Goal: Transaction & Acquisition: Purchase product/service

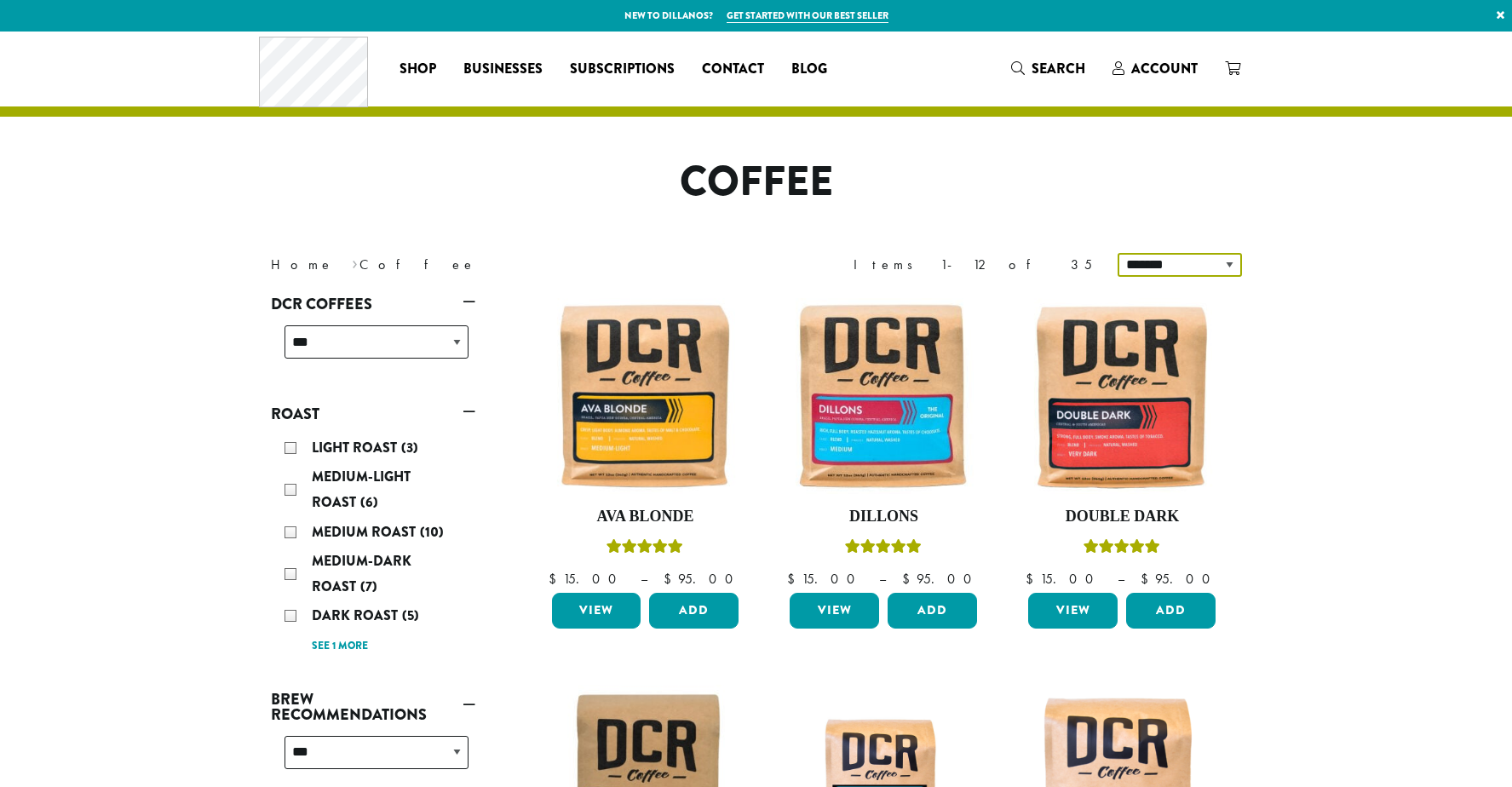
click at [1230, 262] on select "**********" at bounding box center [1179, 265] width 124 height 24
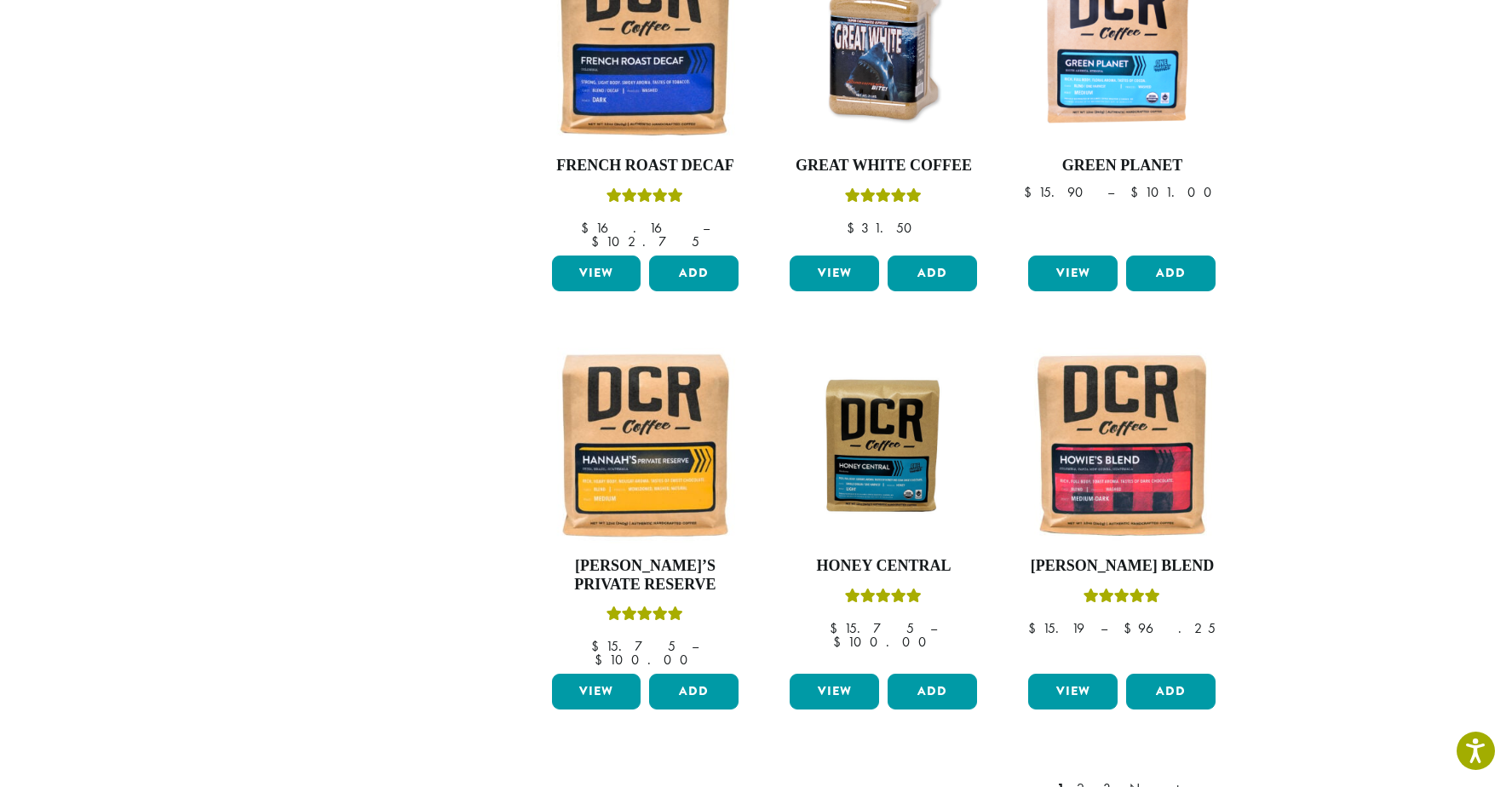
scroll to position [1250, 0]
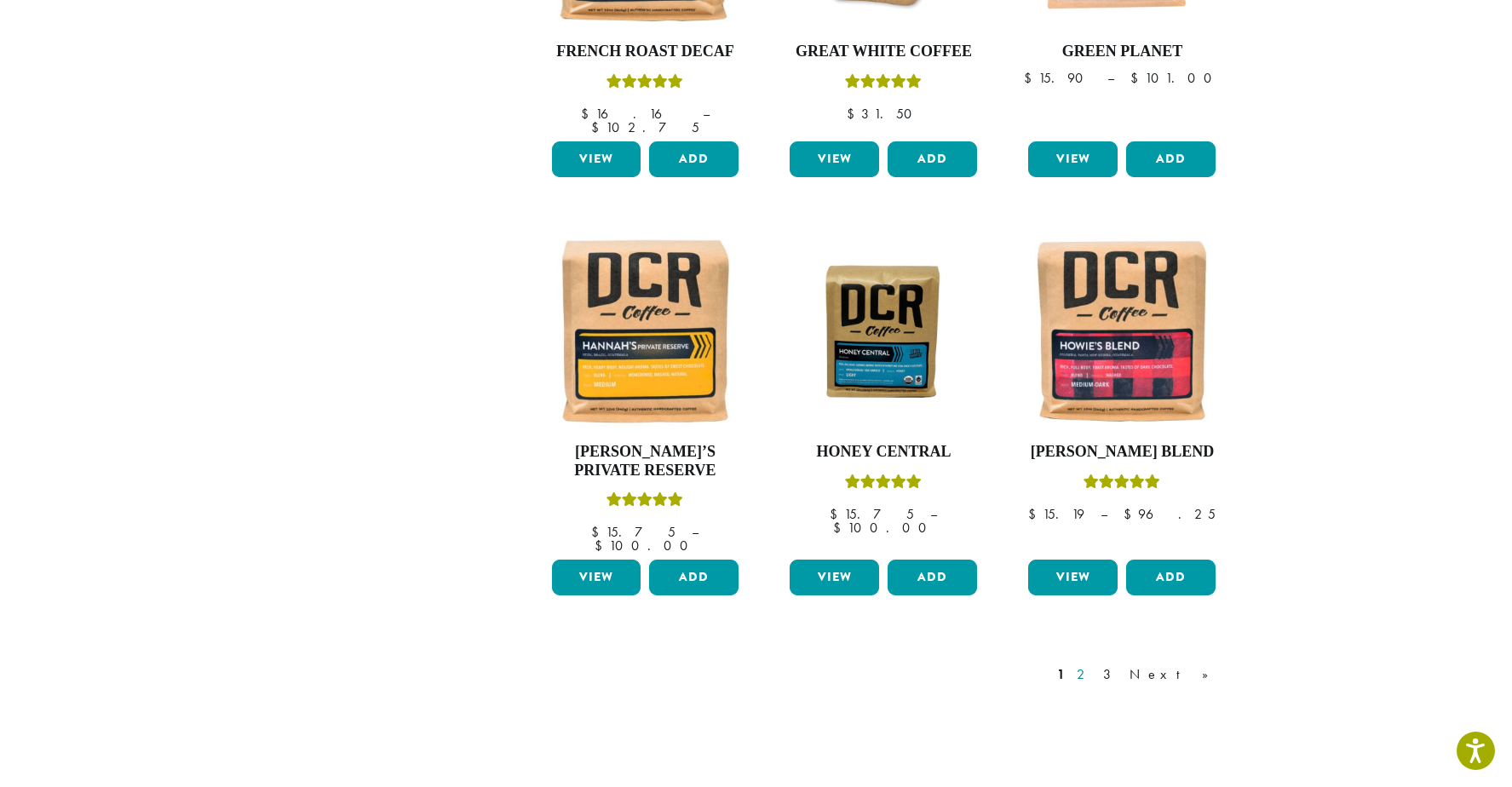
click at [1094, 665] on link "2" at bounding box center [1083, 675] width 21 height 21
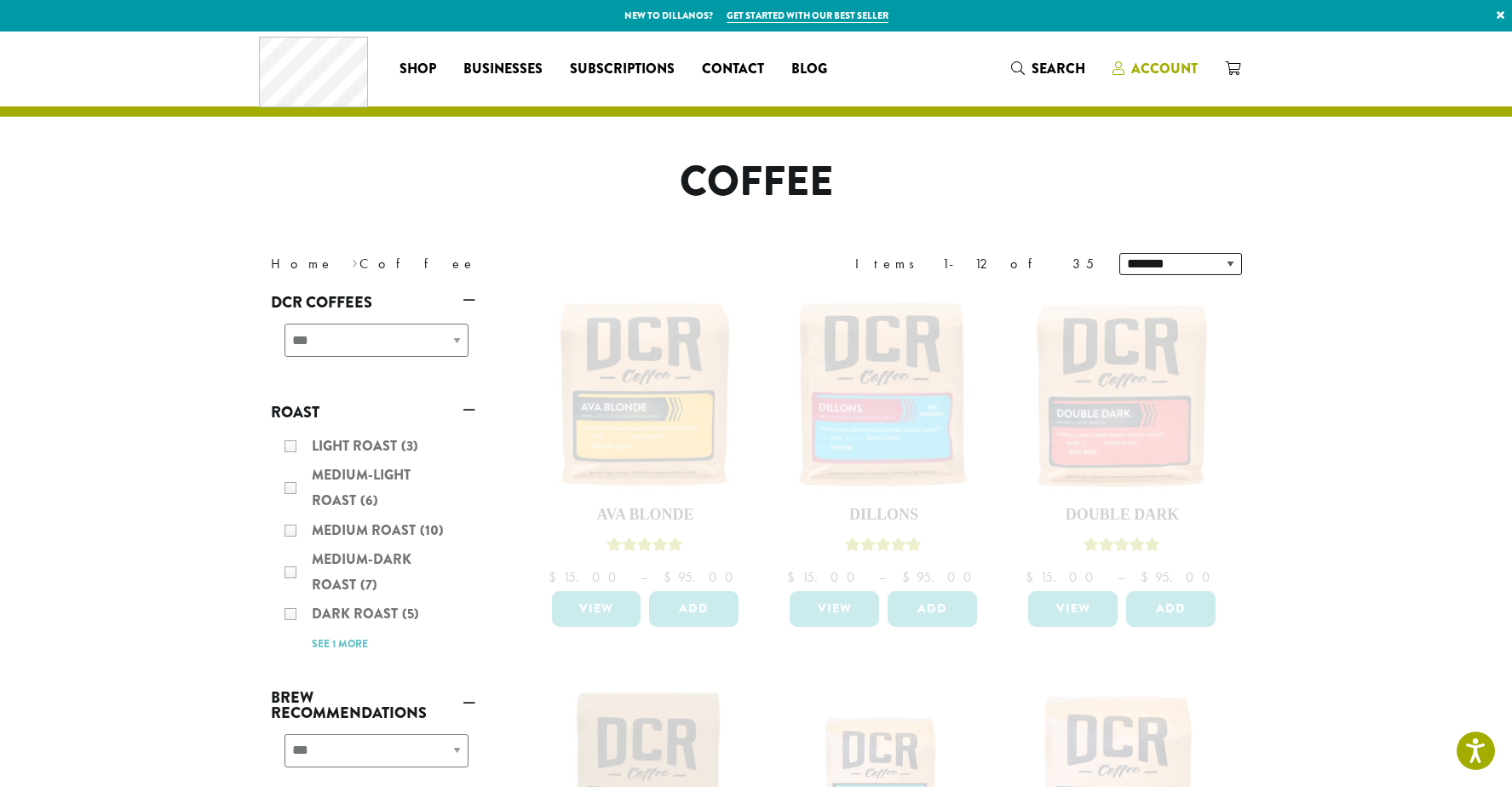
click at [1177, 67] on span "Account" at bounding box center [1163, 68] width 66 height 20
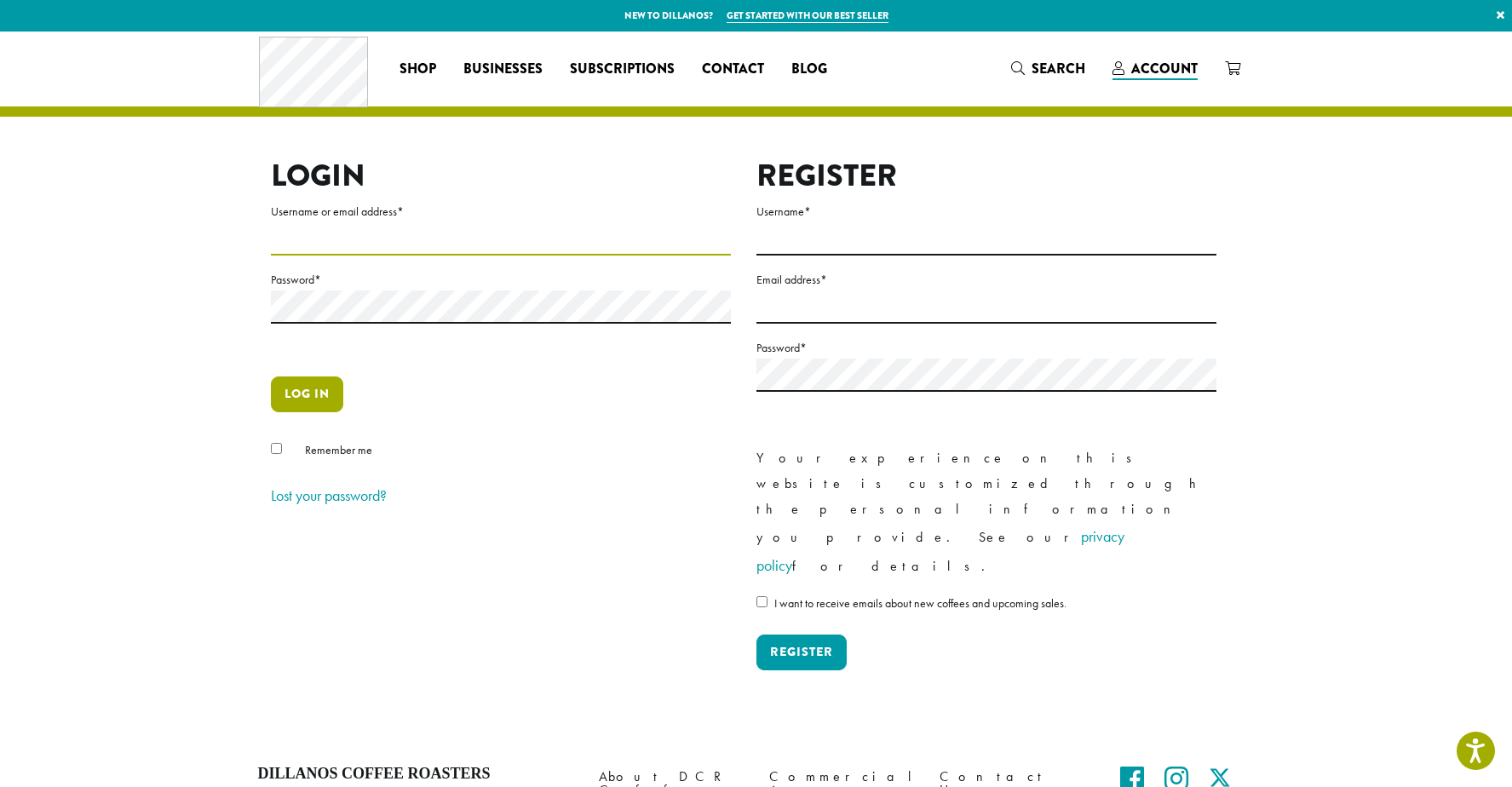
type input "**********"
click at [282, 381] on button "Log in" at bounding box center [308, 394] width 73 height 35
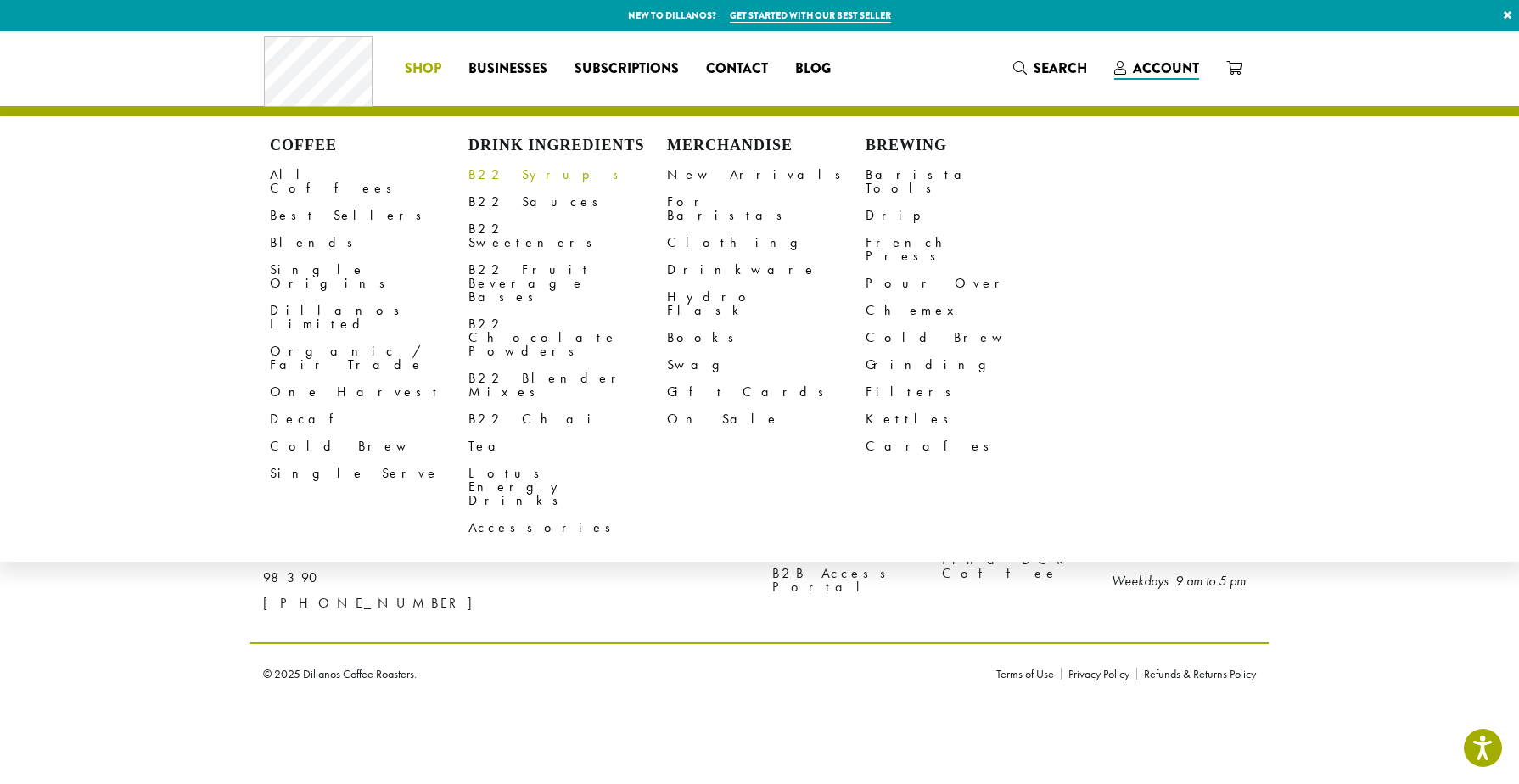
click at [517, 174] on link "B22 Syrups" at bounding box center [568, 175] width 199 height 27
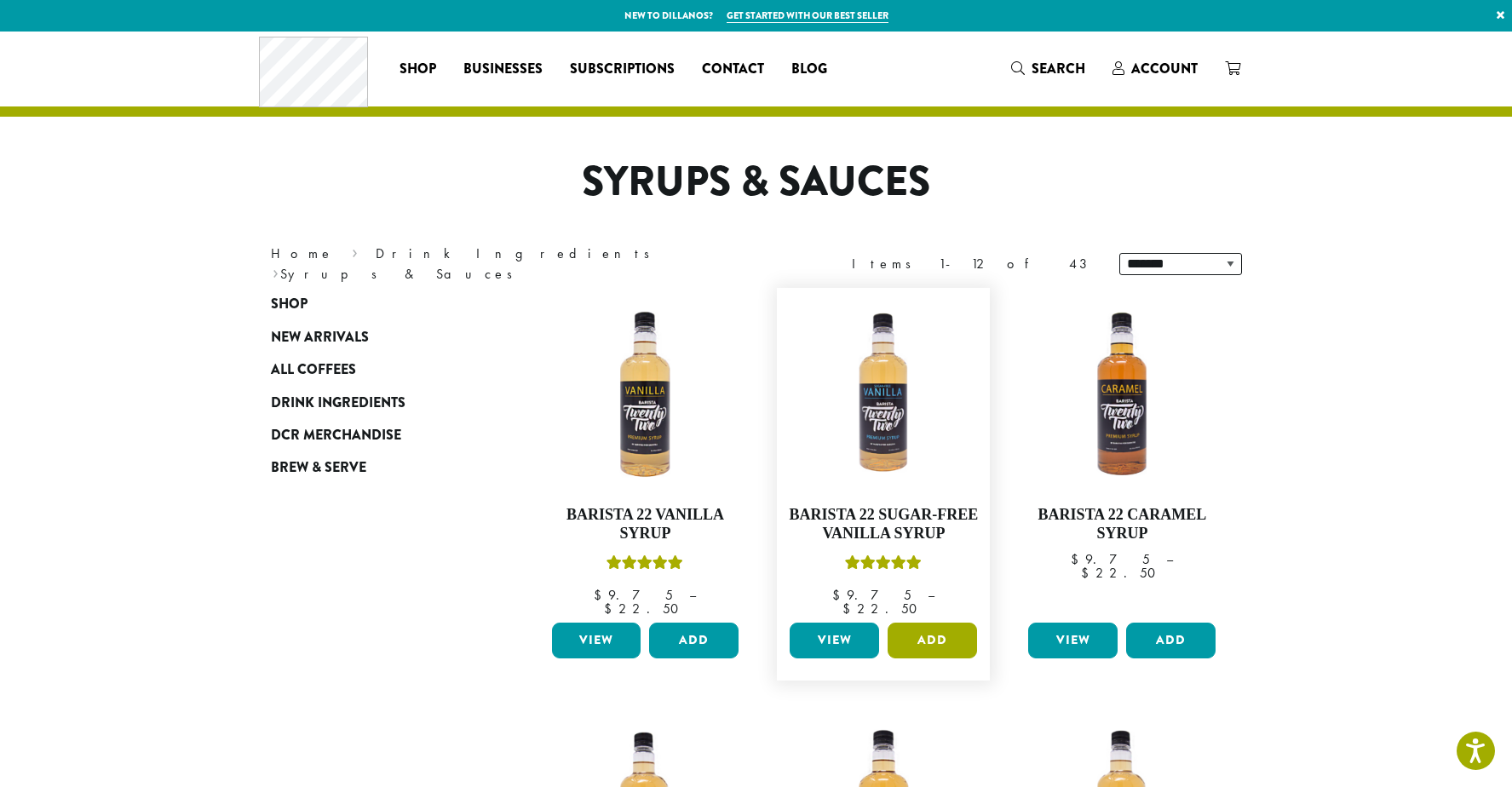
click at [941, 625] on button "Add" at bounding box center [932, 641] width 89 height 35
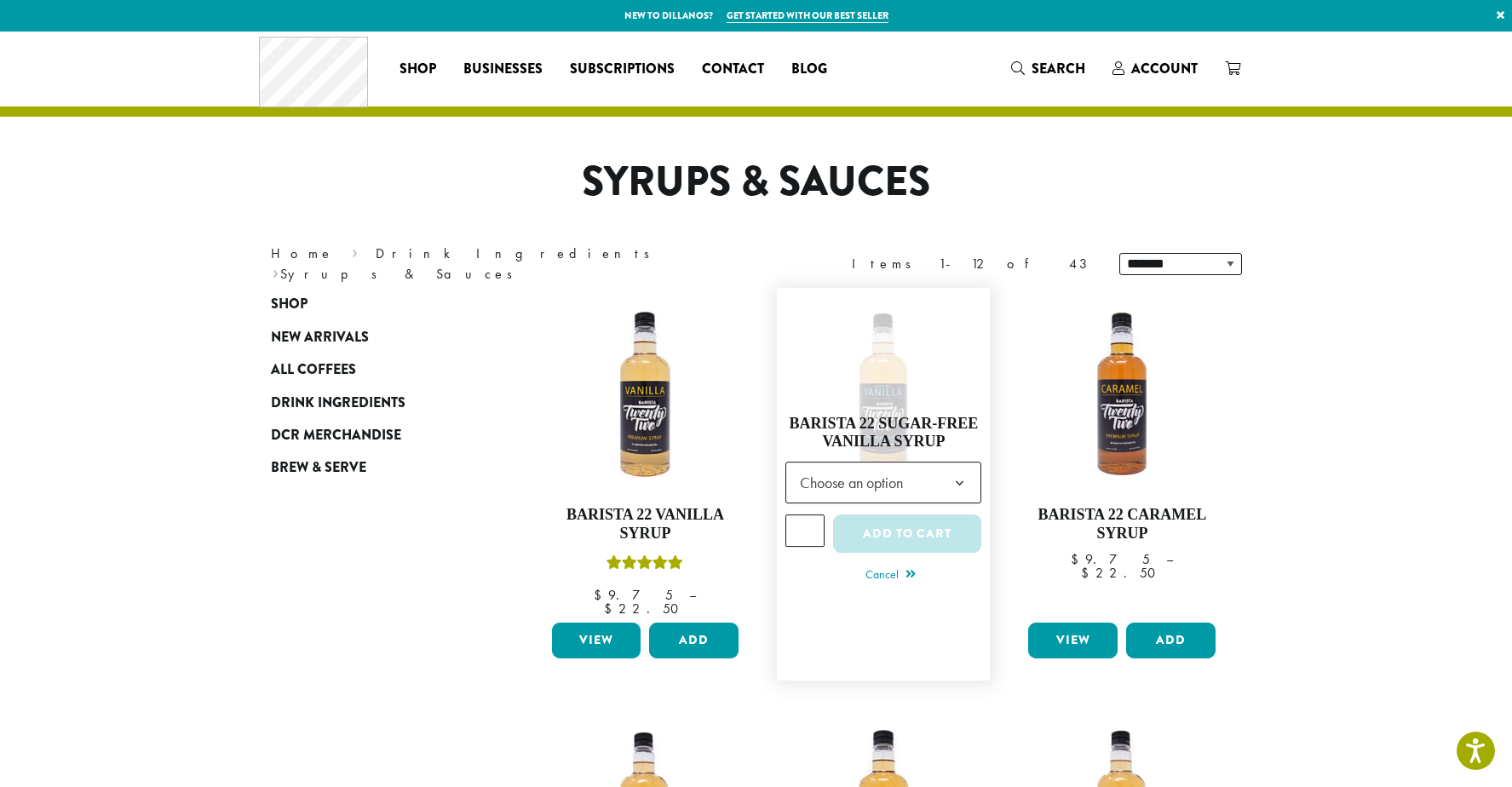
click at [963, 474] on b at bounding box center [959, 483] width 42 height 42
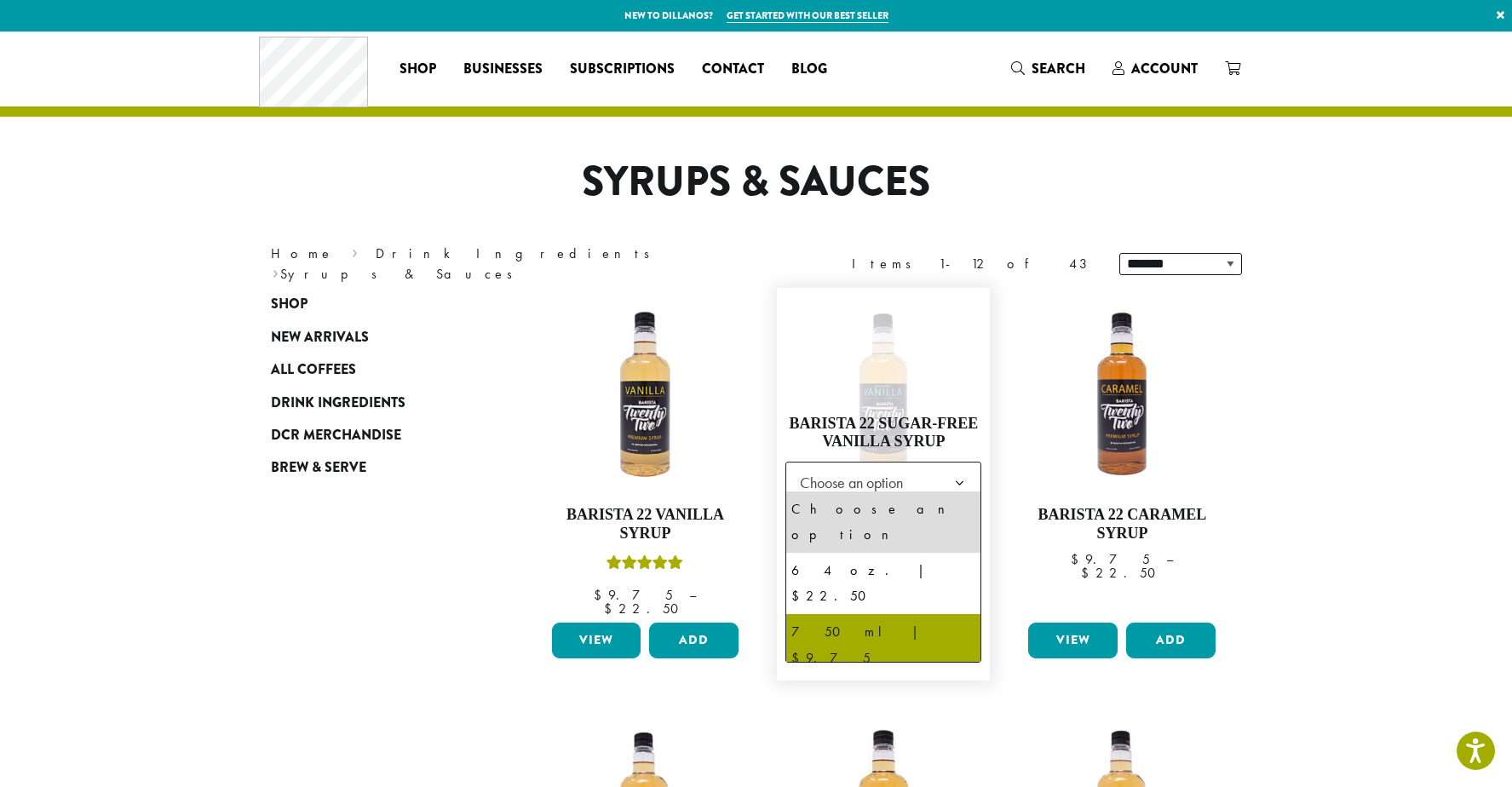
select select "******"
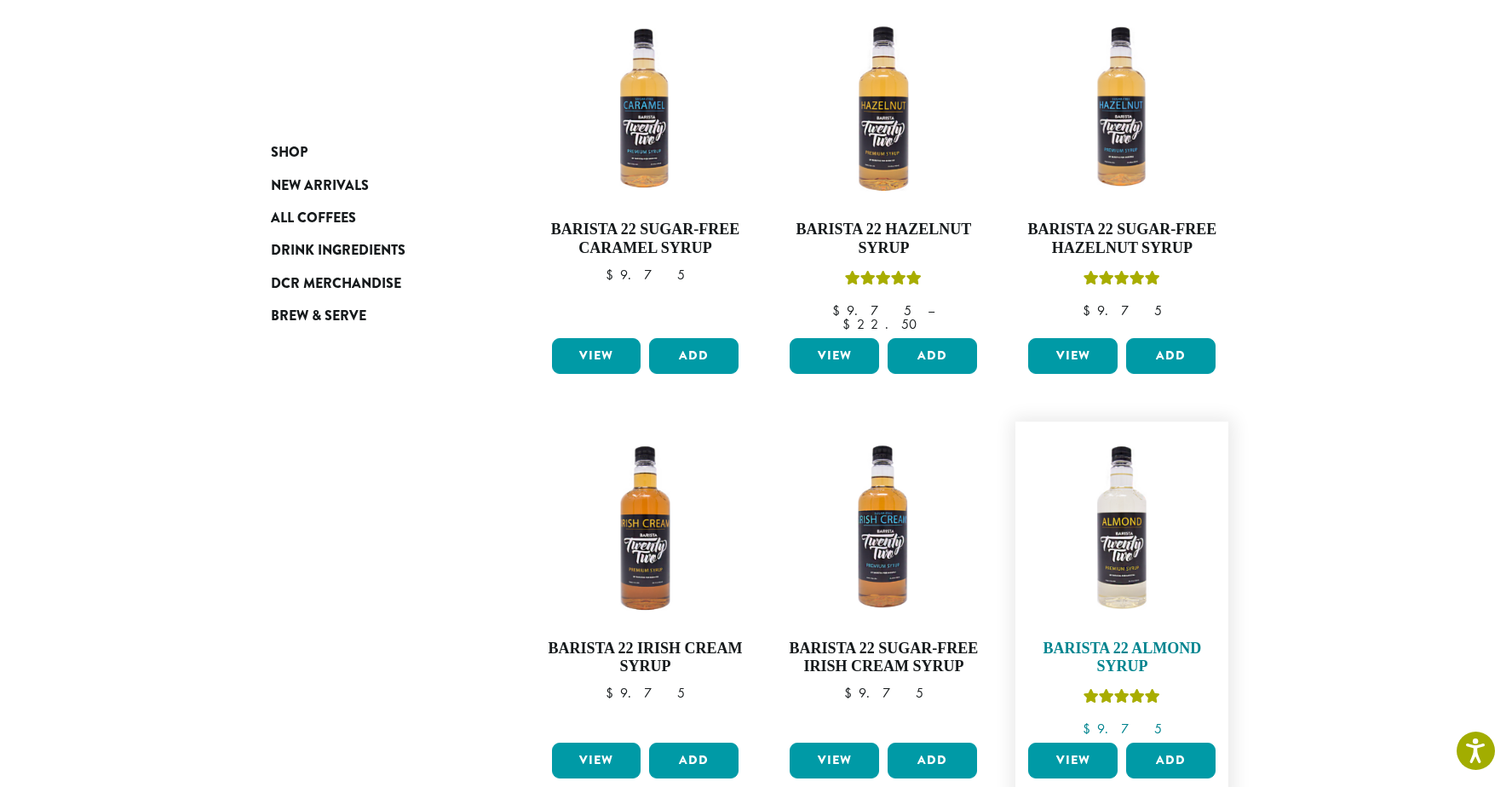
scroll to position [794, 0]
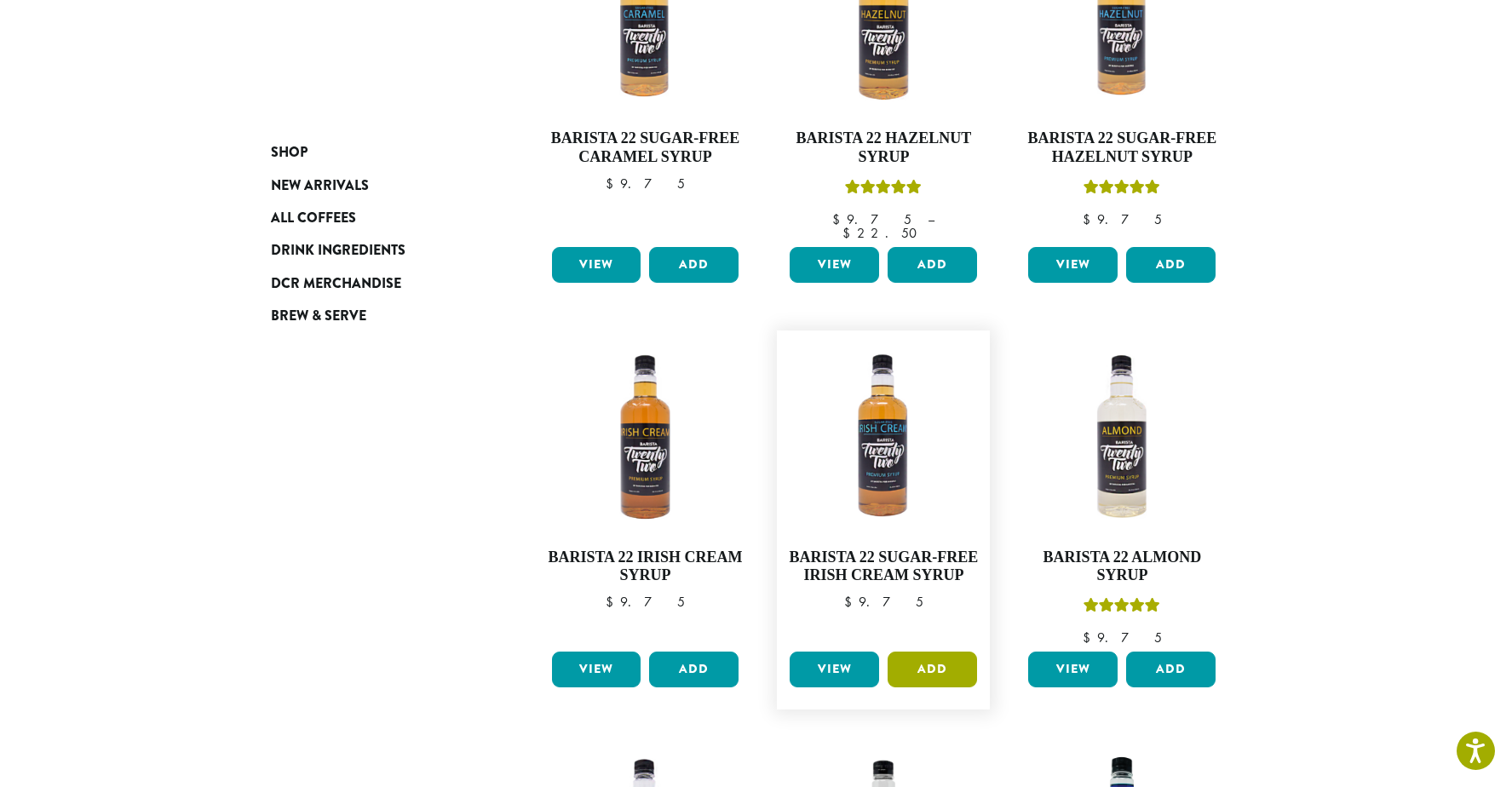
click at [928, 652] on button "Add" at bounding box center [932, 670] width 89 height 35
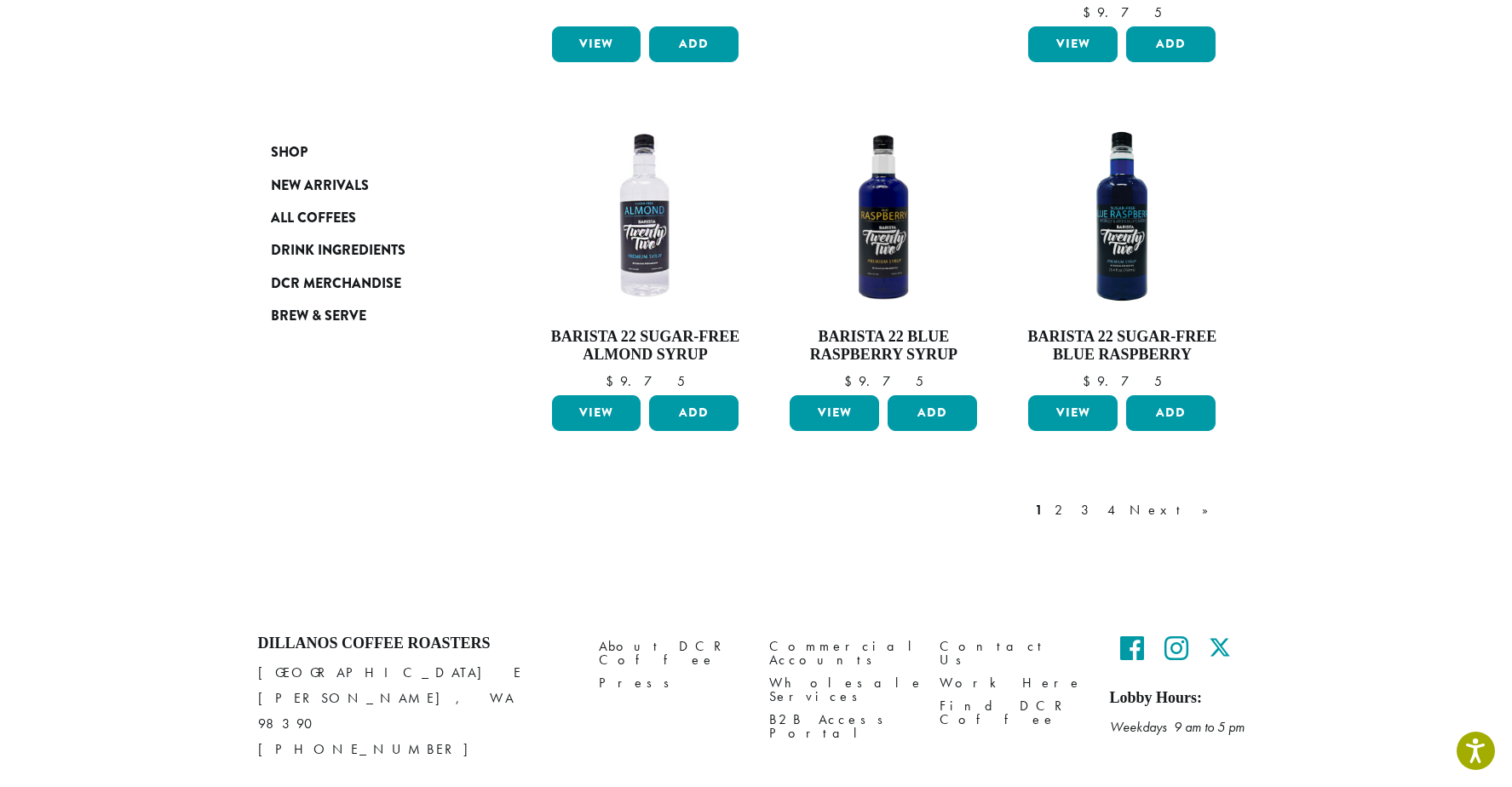
scroll to position [1432, 0]
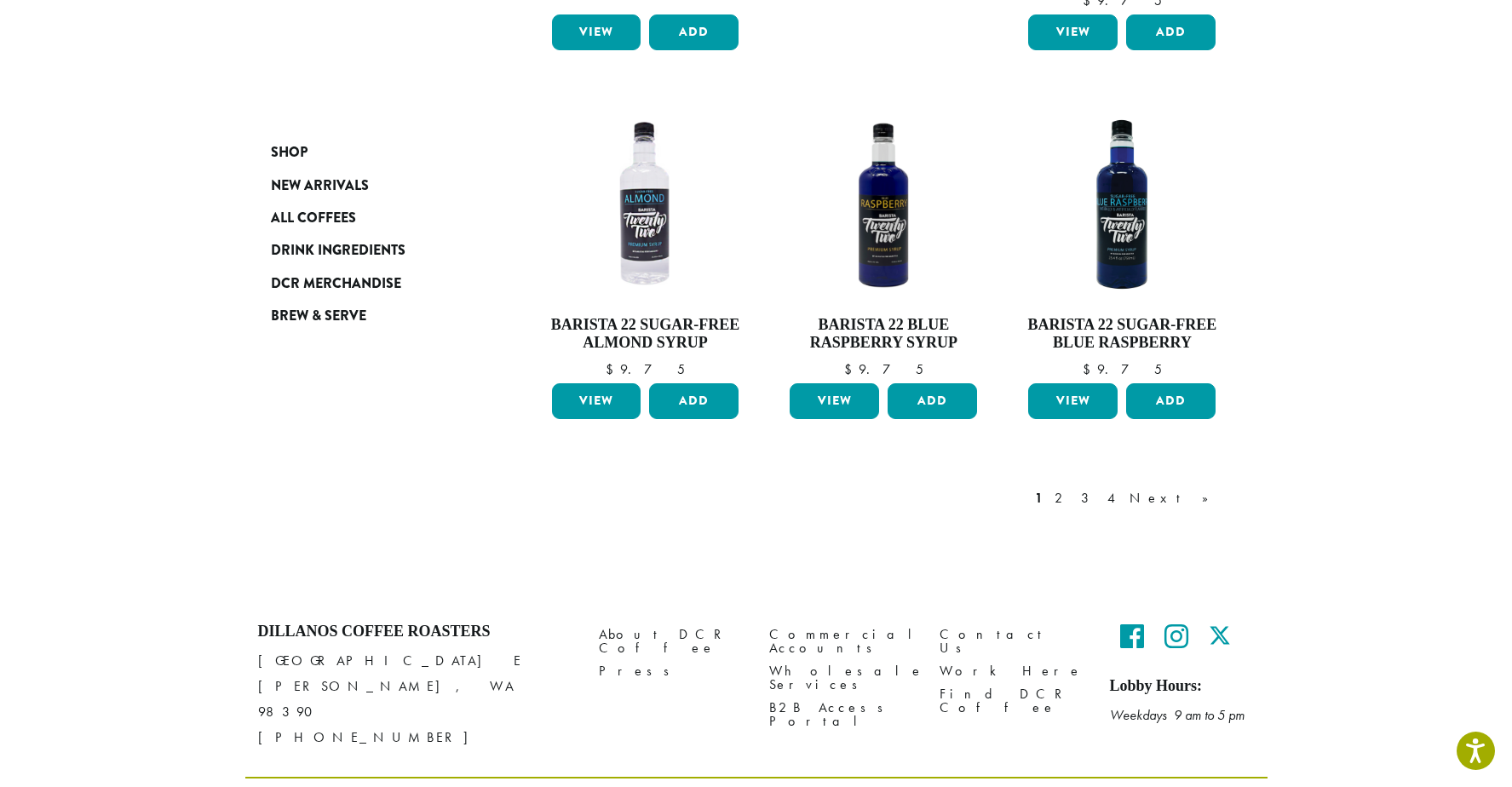
click at [1072, 488] on link "2" at bounding box center [1061, 498] width 21 height 21
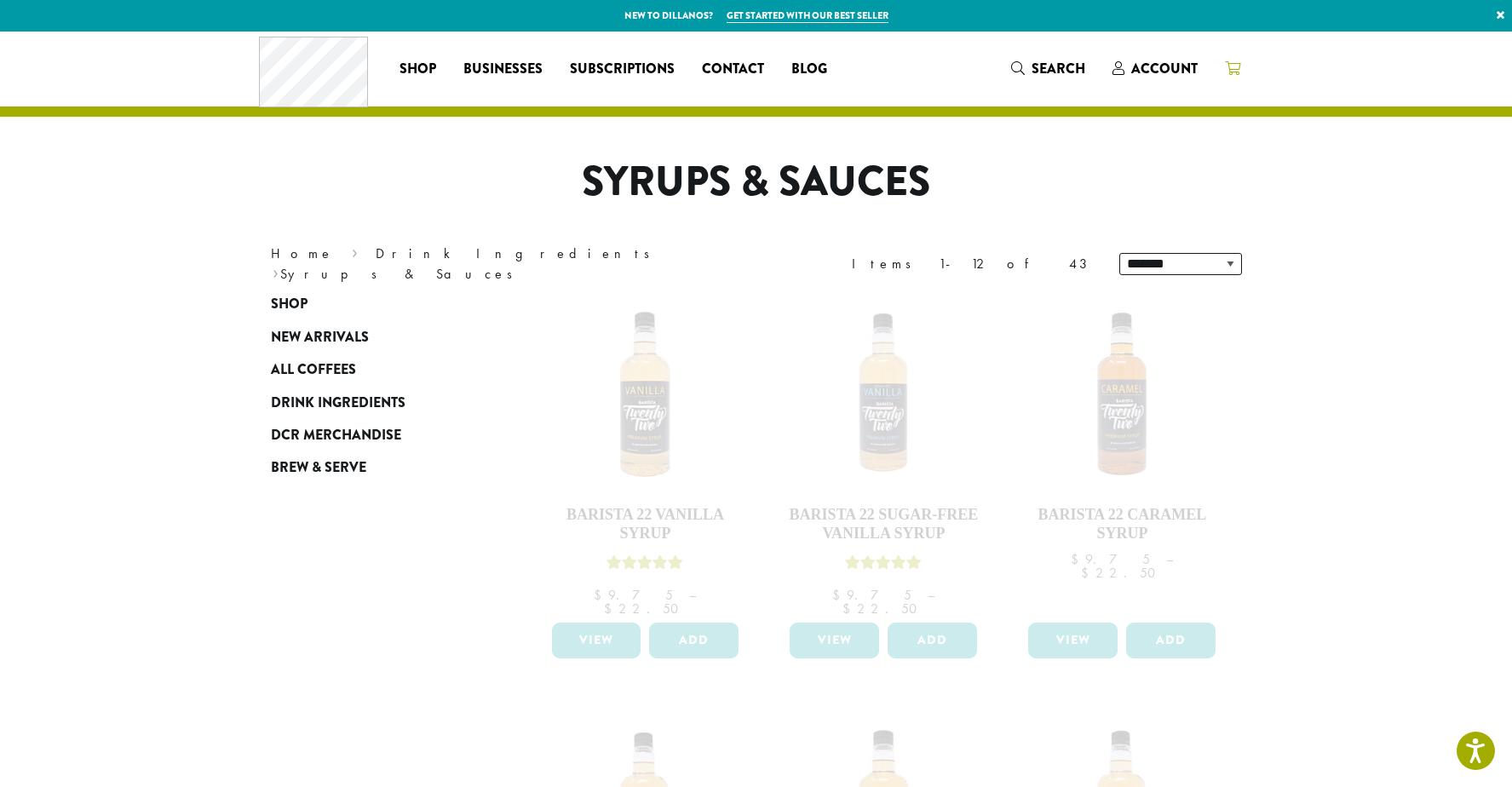
click at [1236, 66] on icon at bounding box center [1232, 68] width 15 height 14
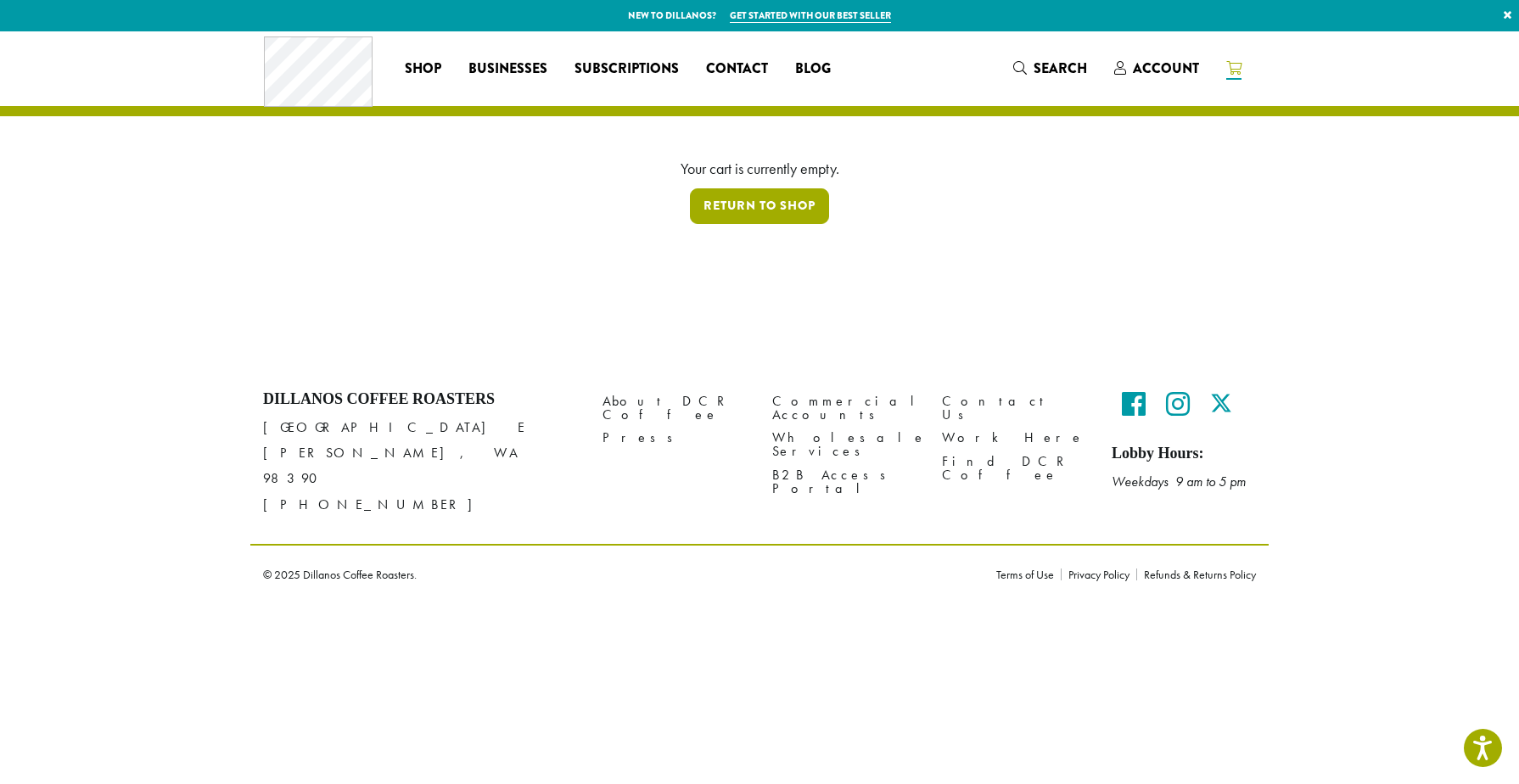
click at [767, 204] on link "Return to shop" at bounding box center [760, 206] width 139 height 35
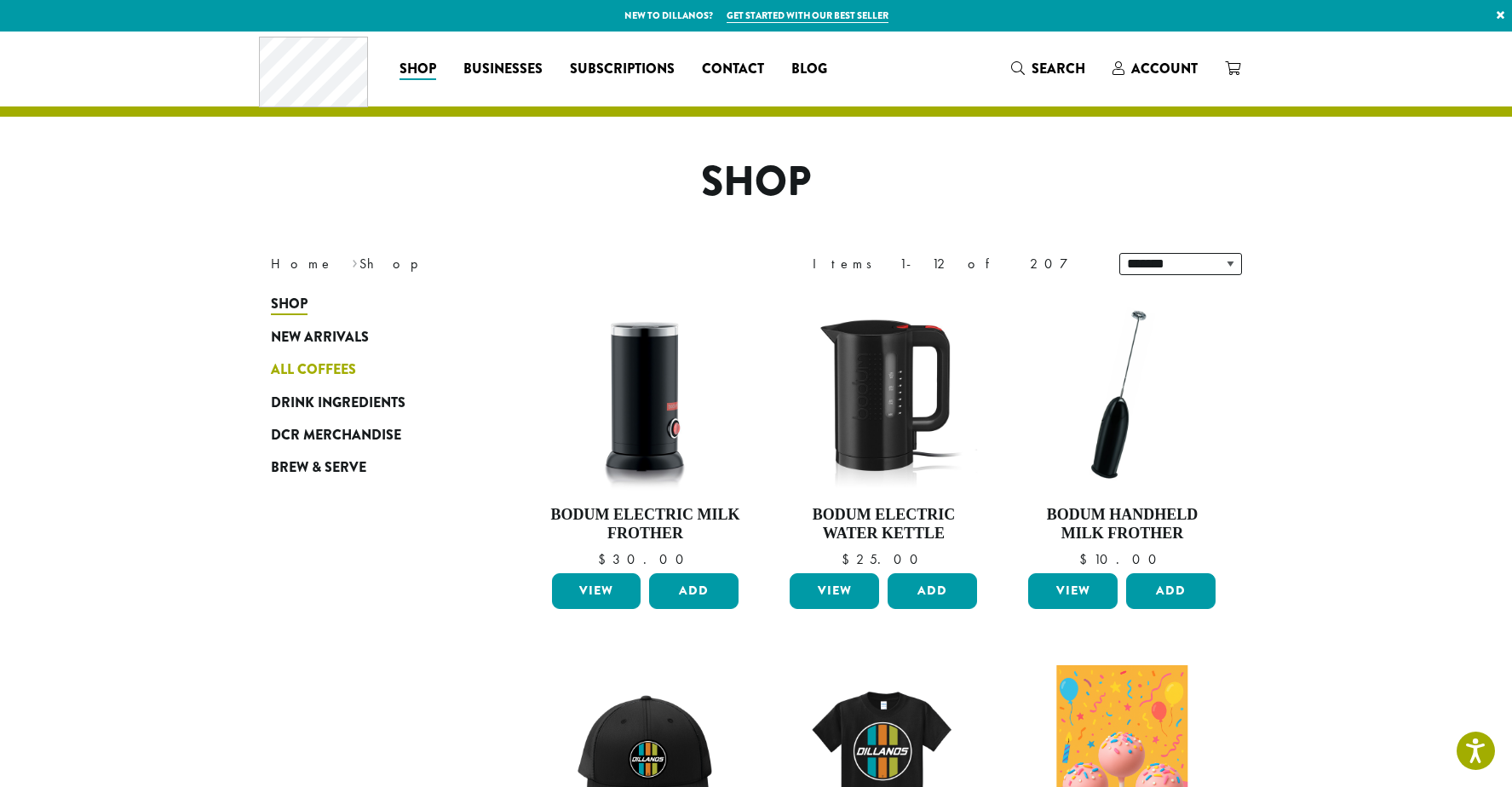
click at [334, 368] on span "All Coffees" at bounding box center [313, 370] width 85 height 21
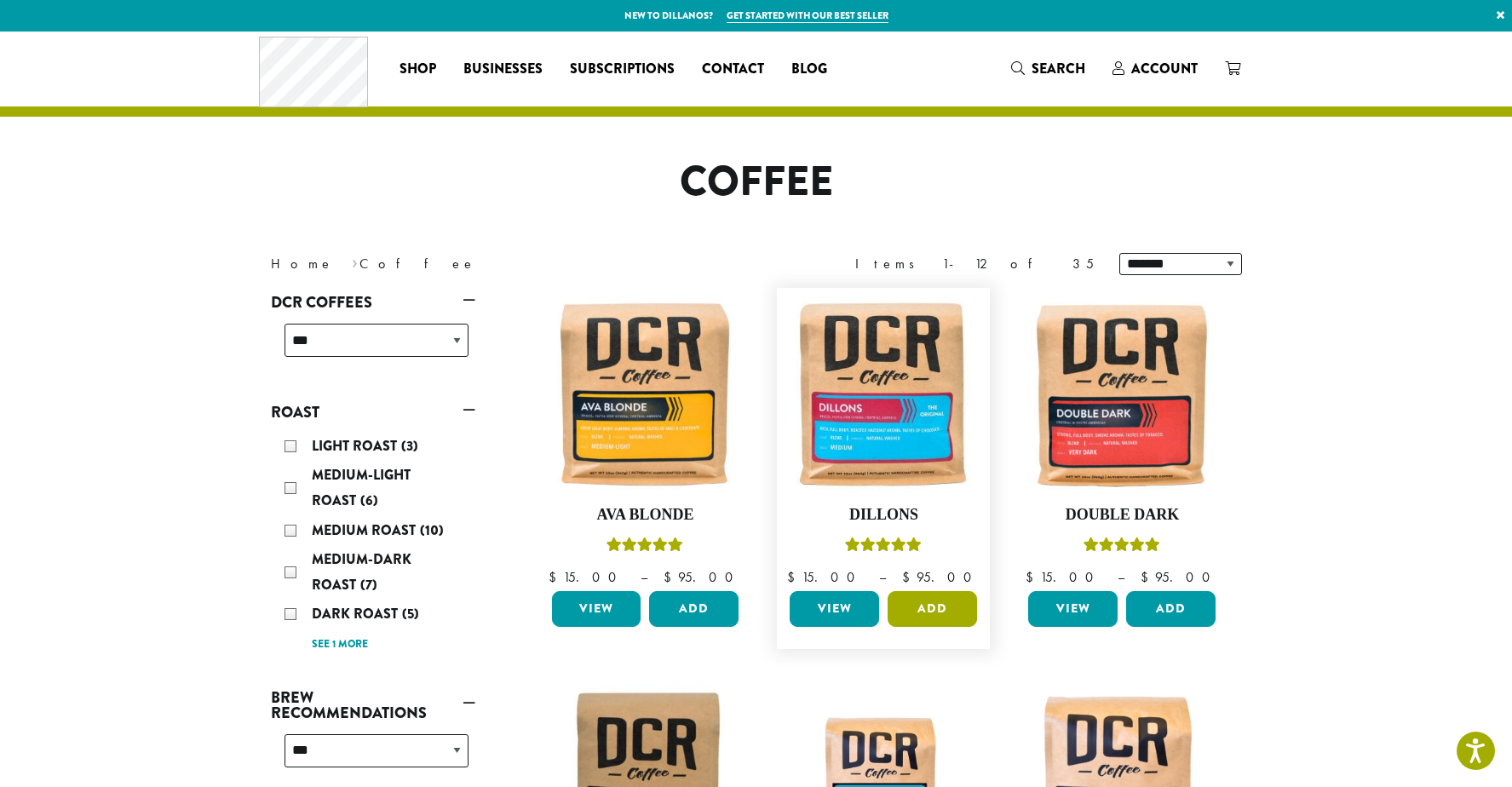
click at [939, 614] on button "Add" at bounding box center [932, 609] width 89 height 35
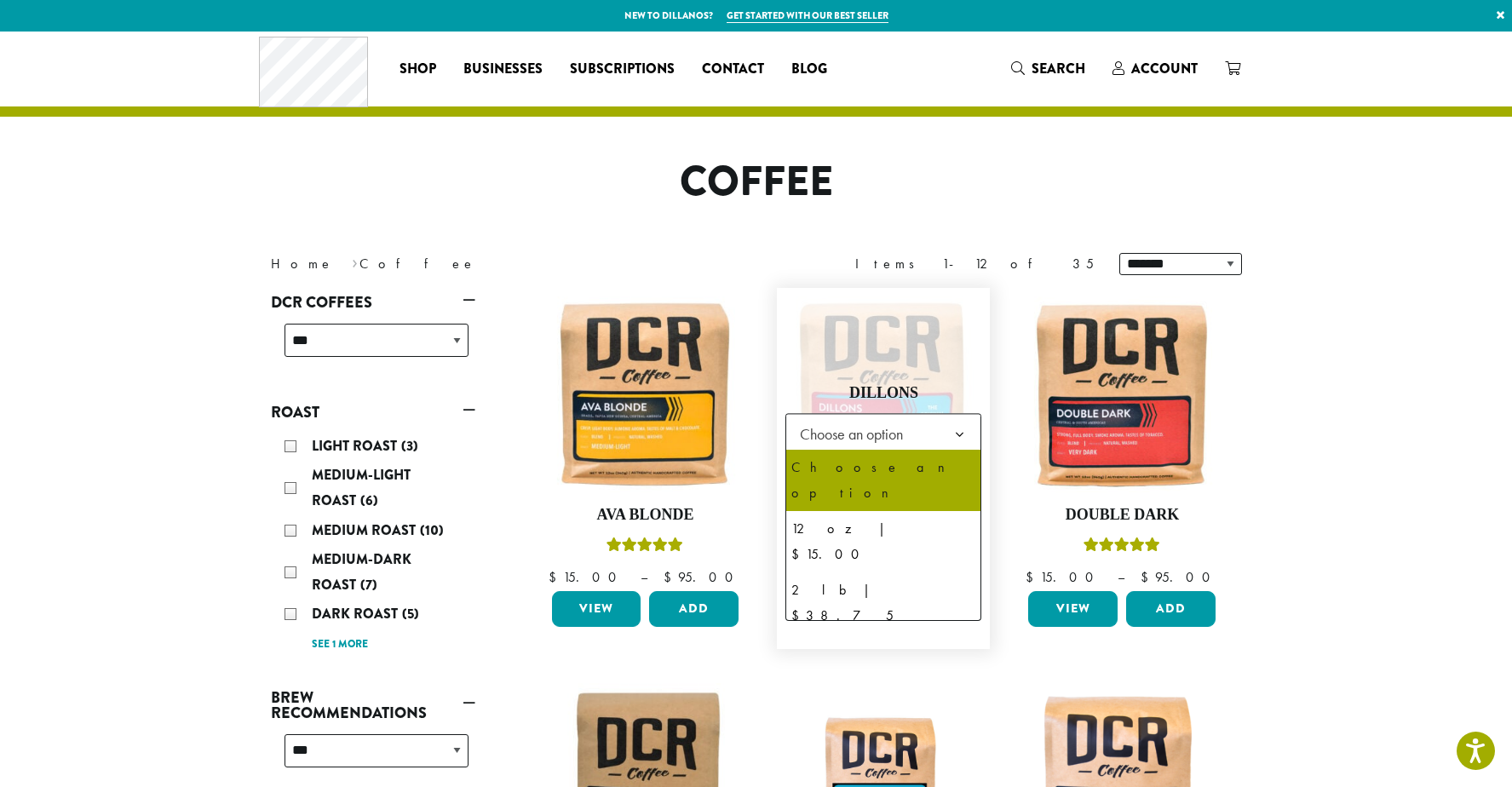
click at [960, 433] on b at bounding box center [959, 435] width 42 height 42
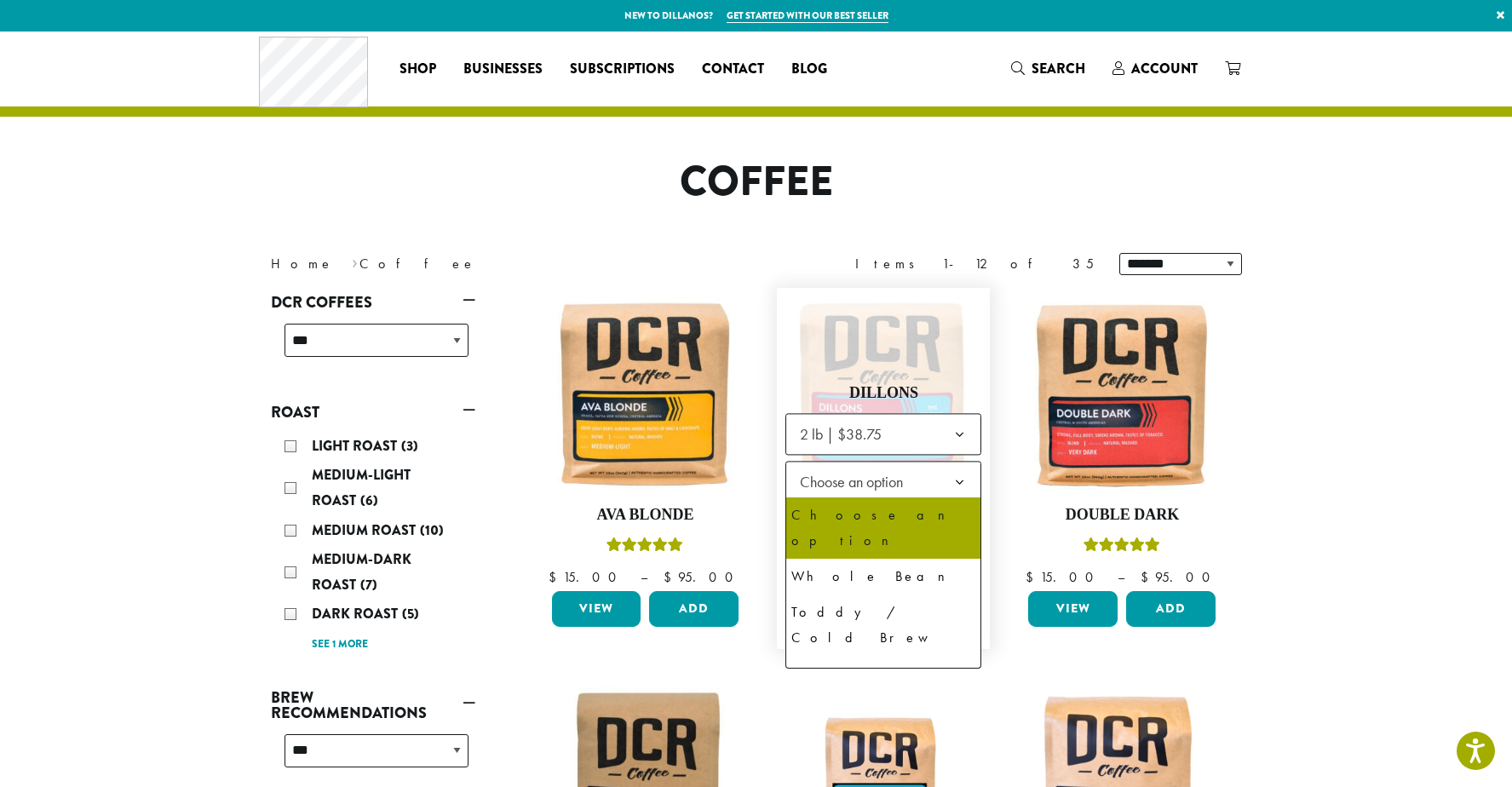
click at [960, 479] on b at bounding box center [959, 482] width 42 height 42
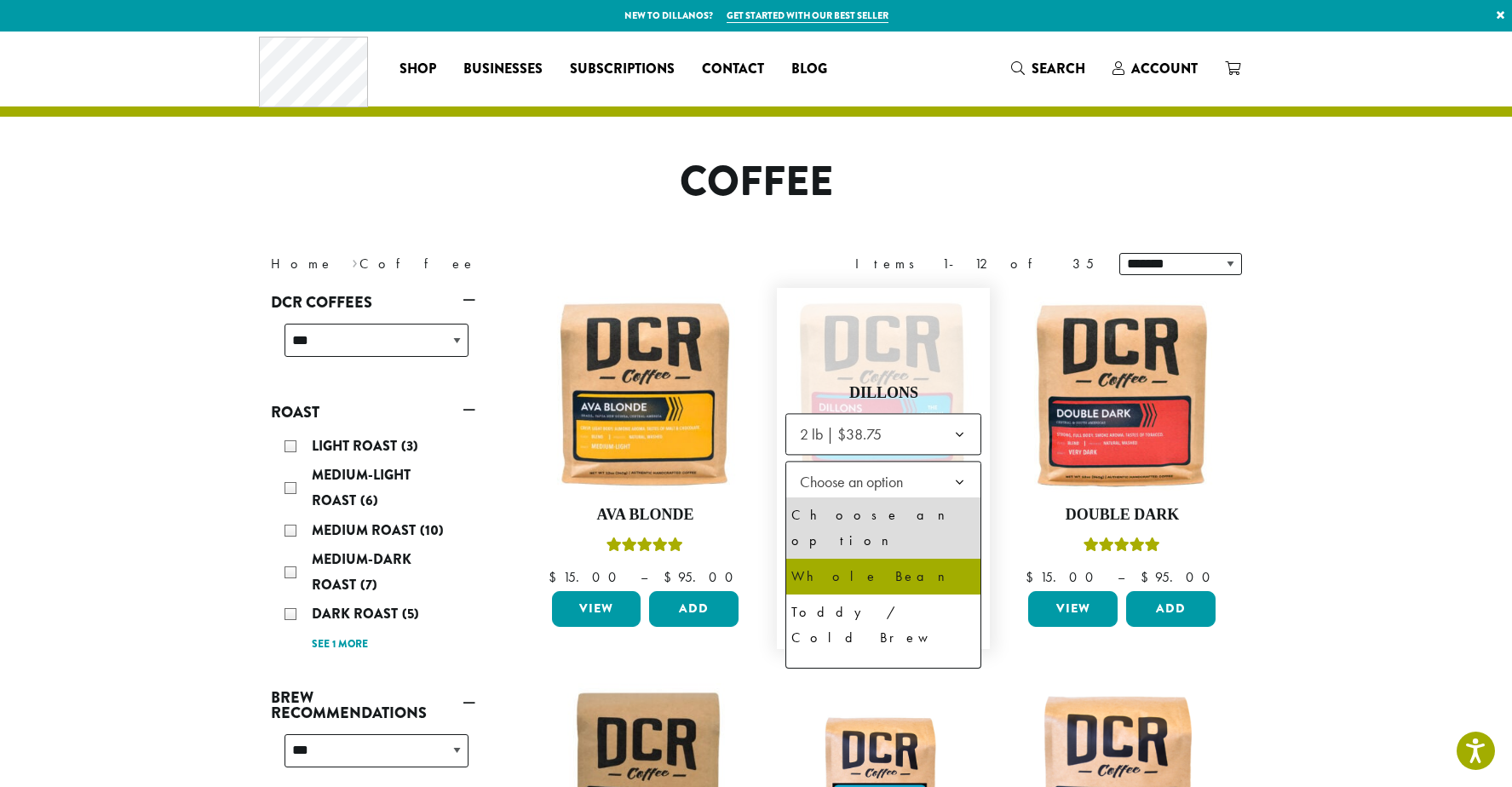
select select "**********"
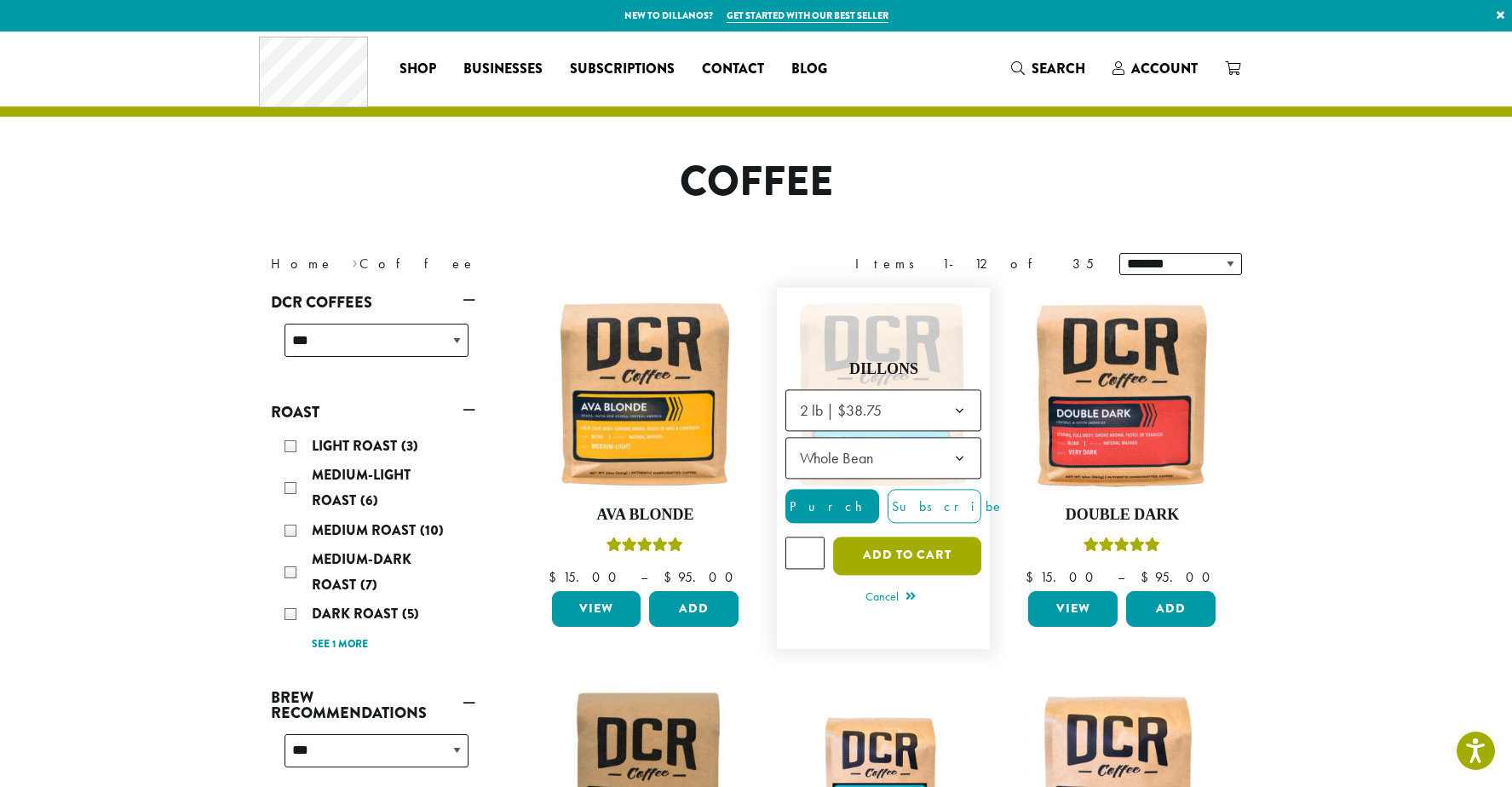
click at [908, 558] on button "Add to cart" at bounding box center [906, 556] width 148 height 38
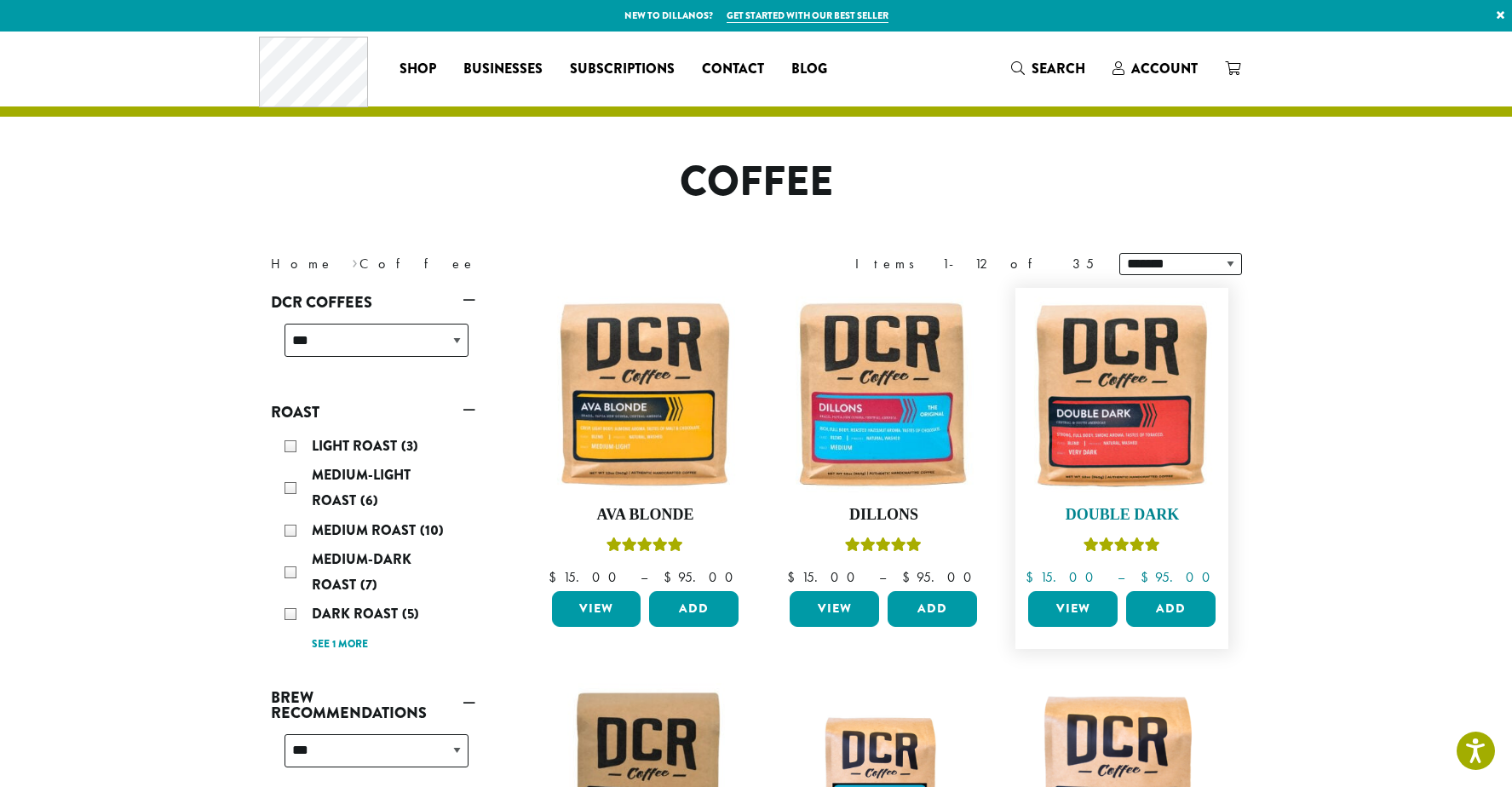
click at [1147, 416] on img at bounding box center [1121, 394] width 196 height 196
click at [1164, 614] on button "Add" at bounding box center [1171, 609] width 89 height 35
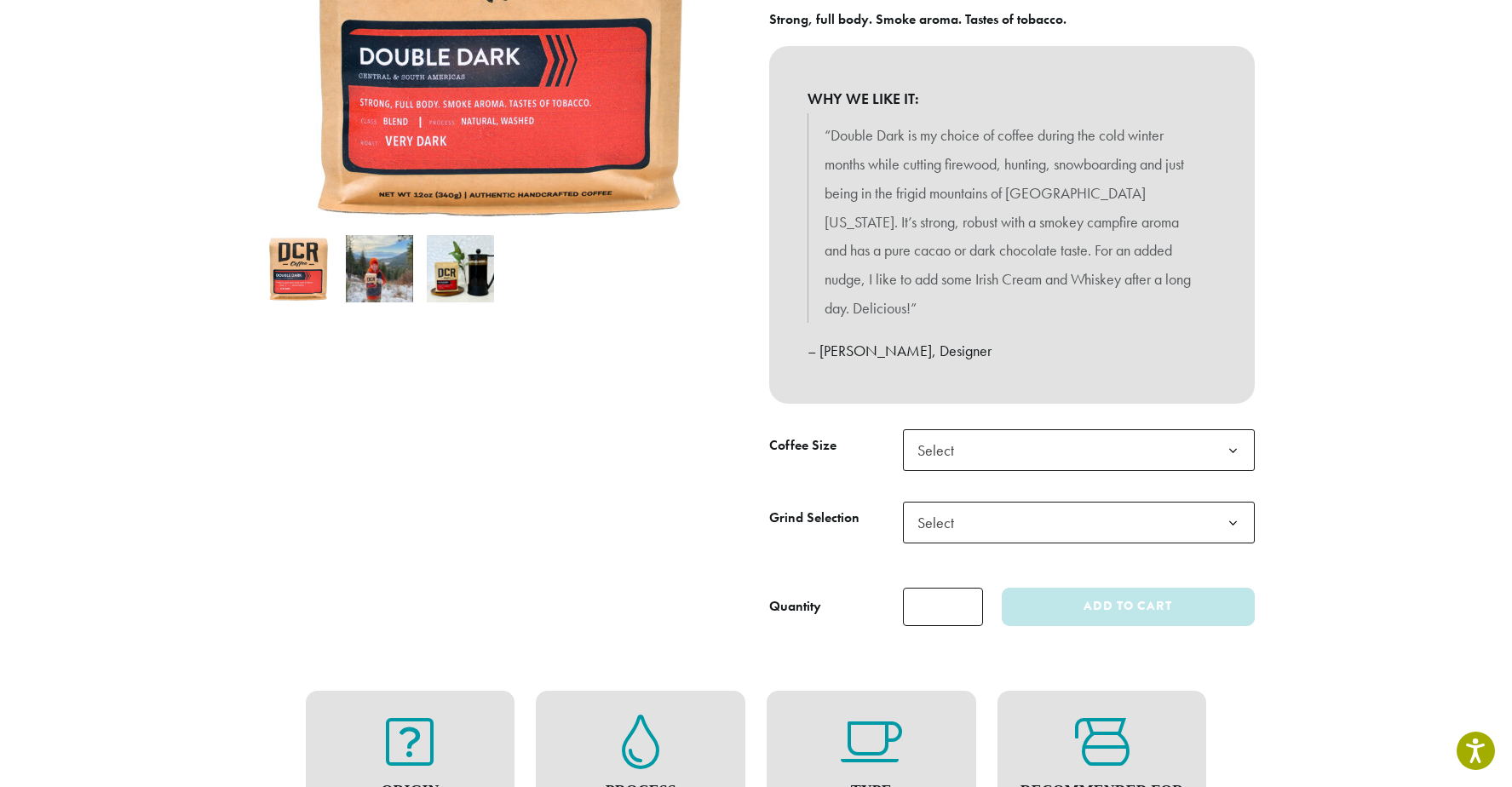
scroll to position [454, 0]
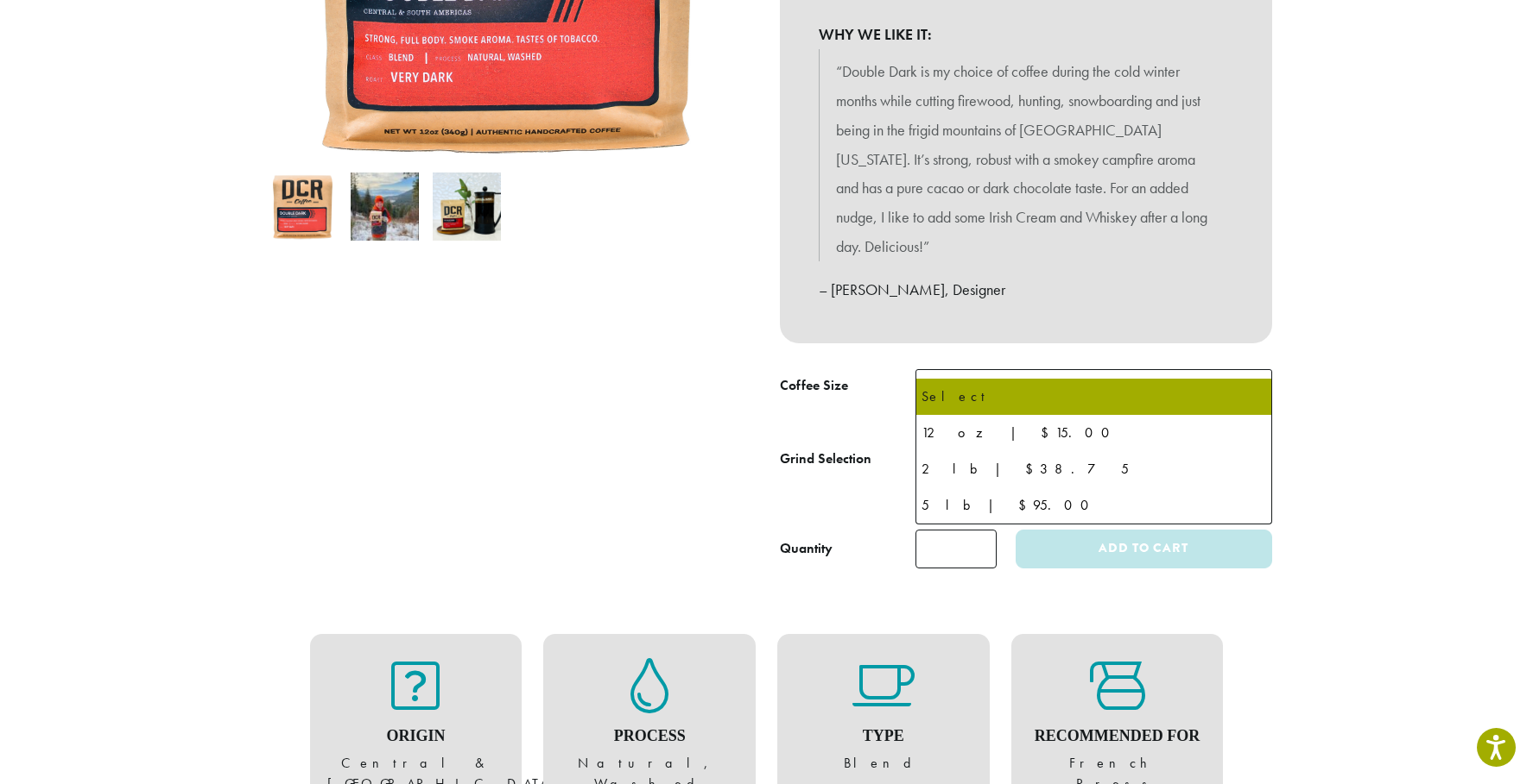
click at [1251, 370] on b at bounding box center [1249, 391] width 43 height 43
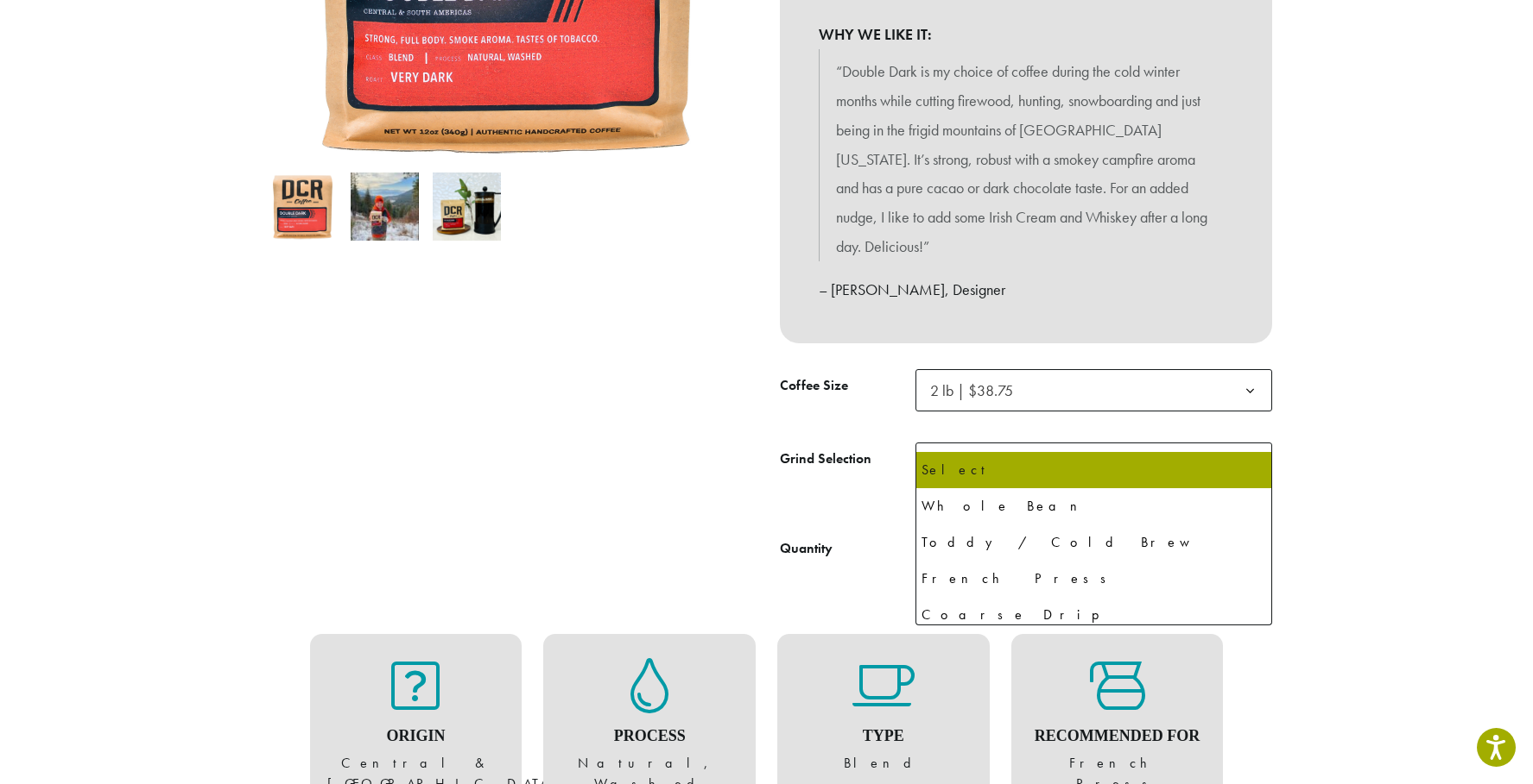
click at [1252, 444] on b at bounding box center [1249, 465] width 43 height 43
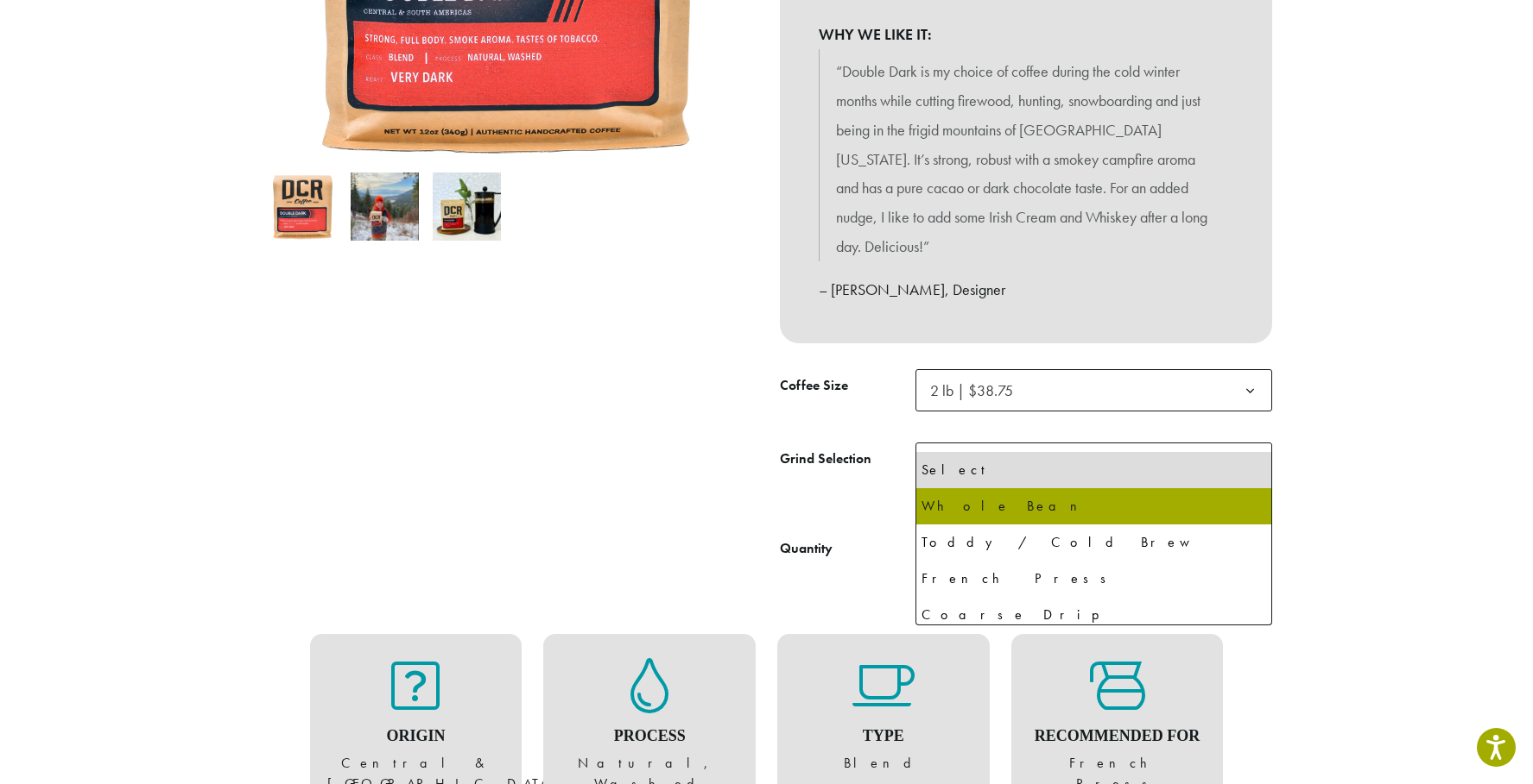
select select "**********"
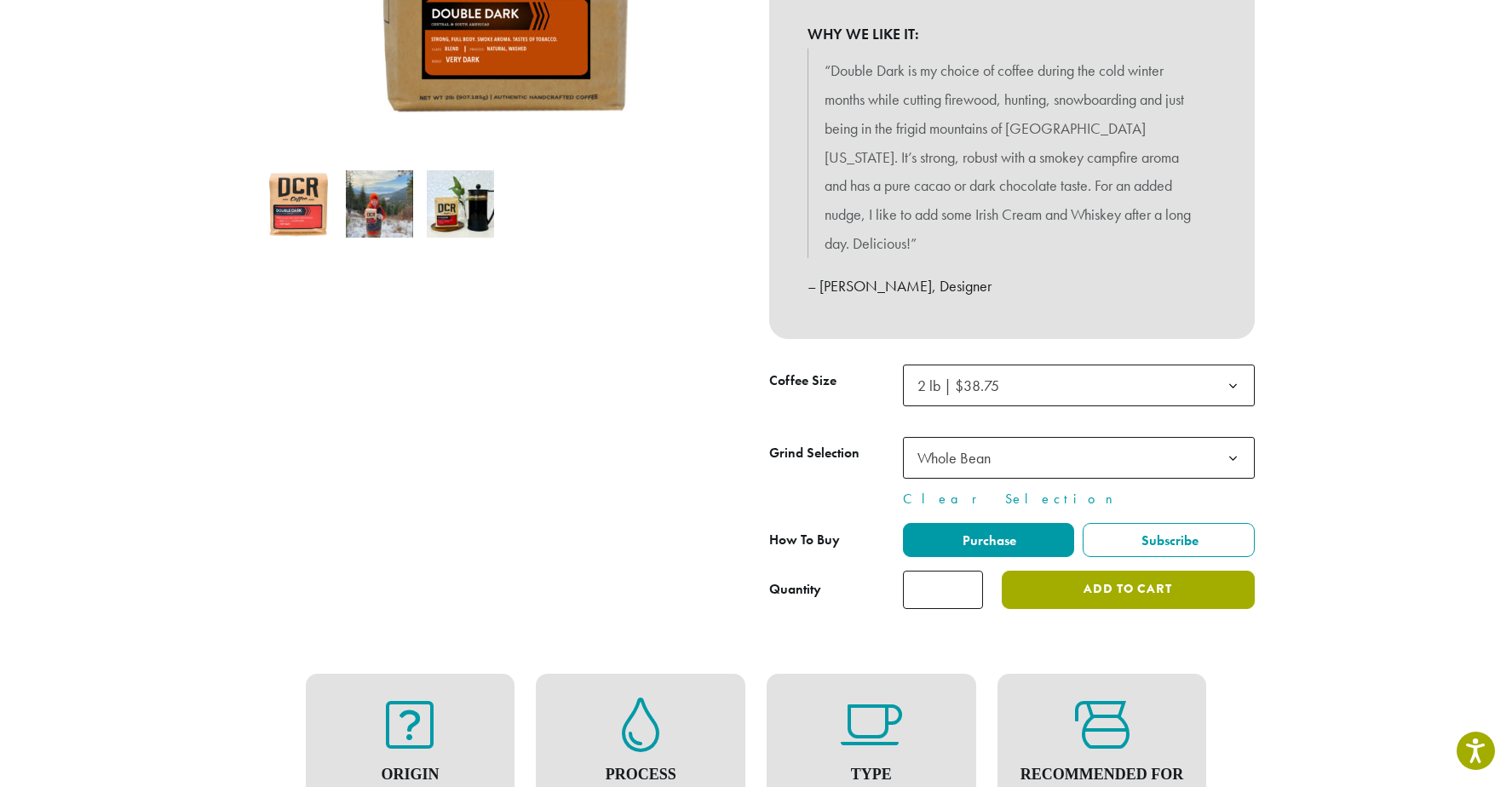
click at [1131, 571] on button "Add to cart" at bounding box center [1127, 589] width 252 height 38
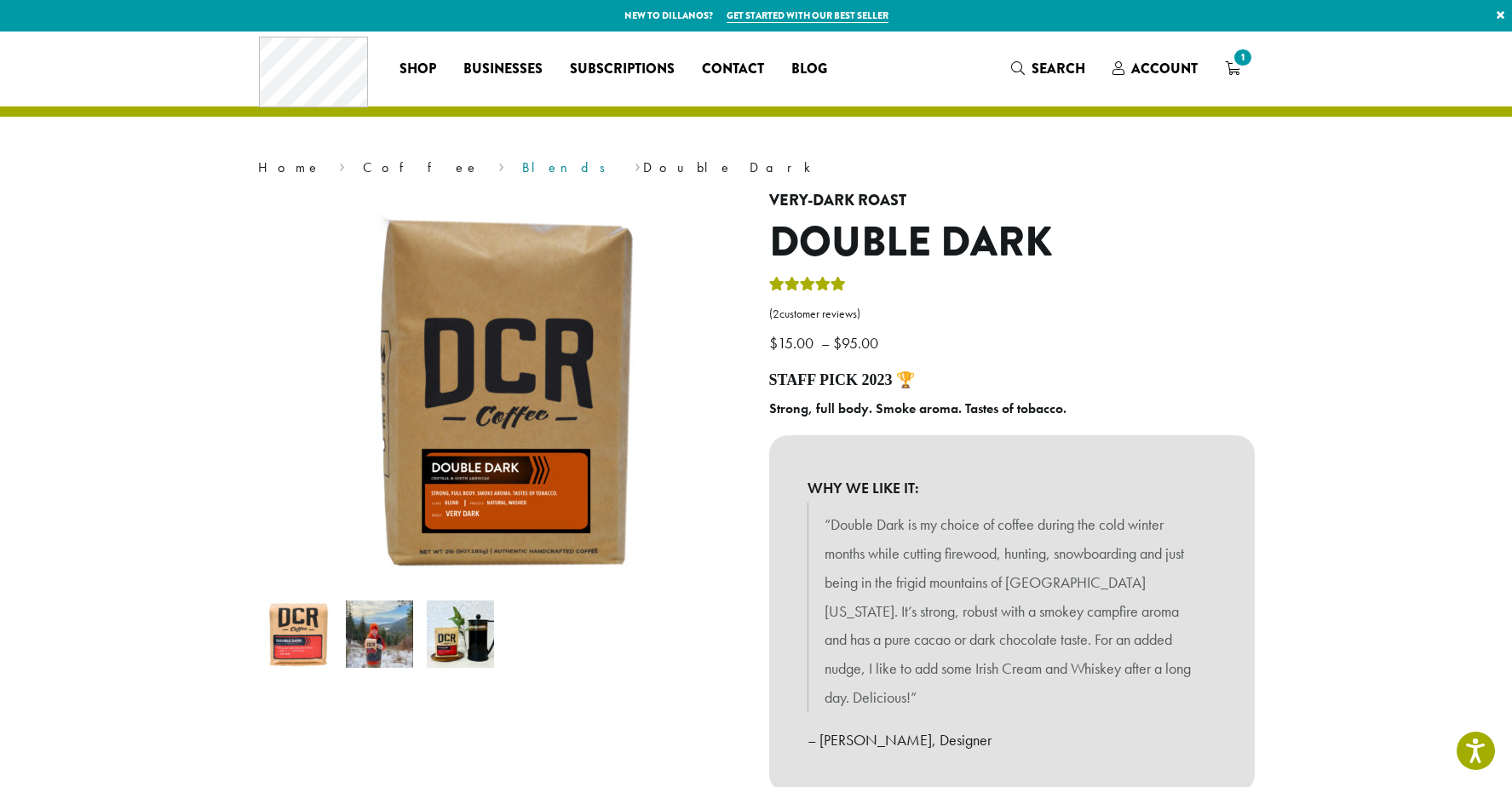
click at [522, 167] on link "Blends" at bounding box center [569, 167] width 94 height 18
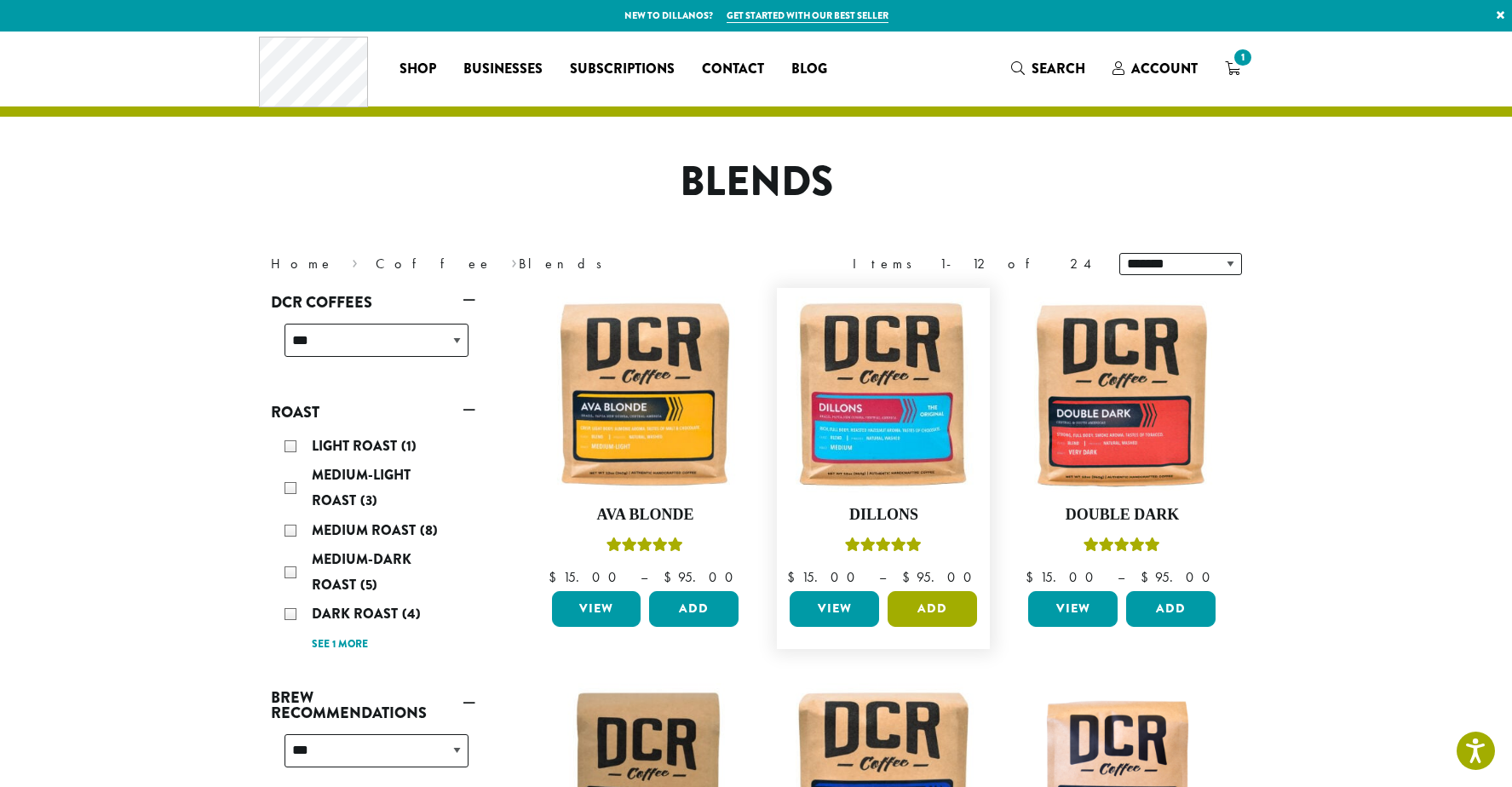
click at [932, 609] on button "Add" at bounding box center [932, 609] width 89 height 35
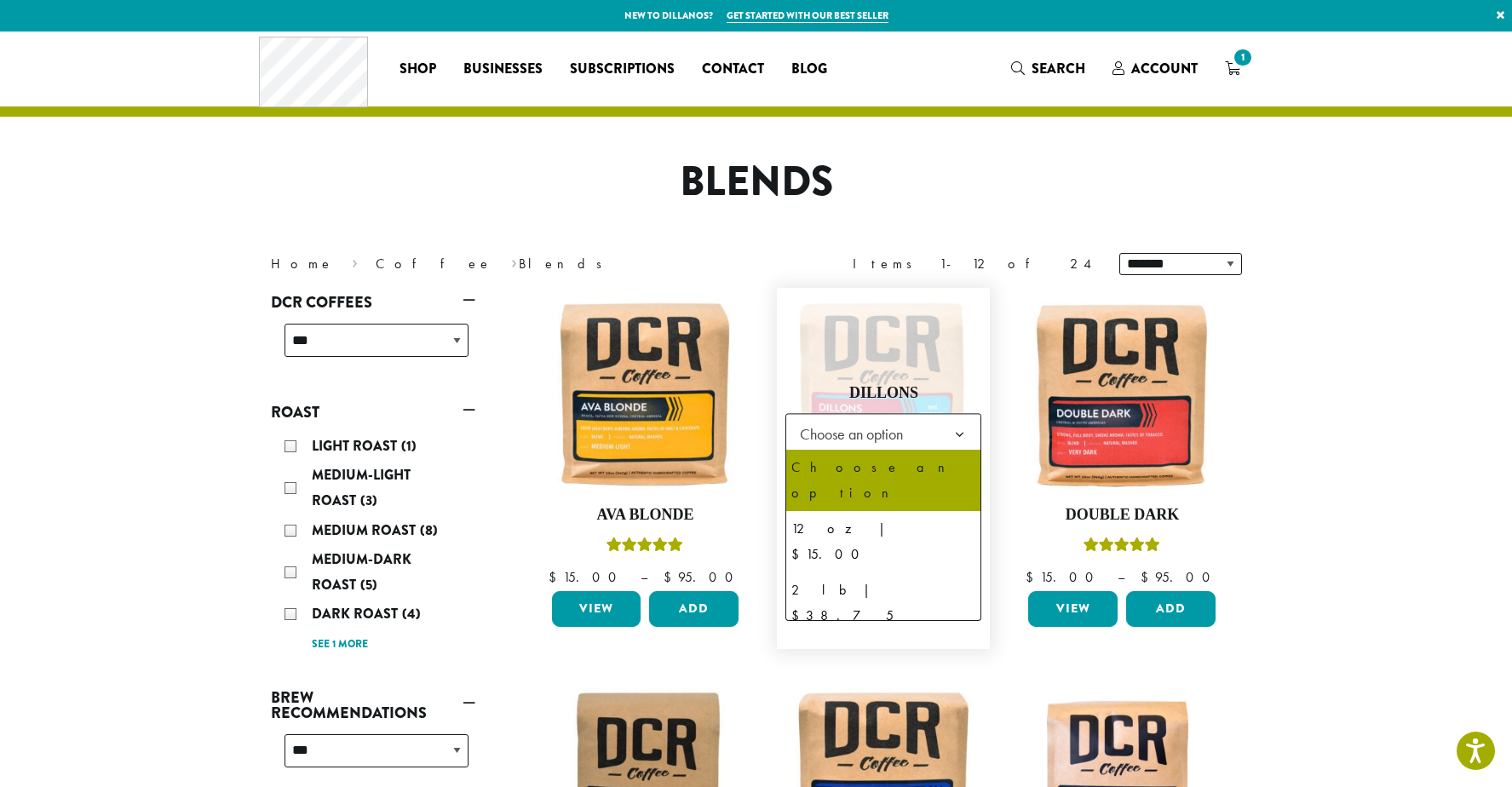
click at [960, 433] on b at bounding box center [959, 435] width 42 height 42
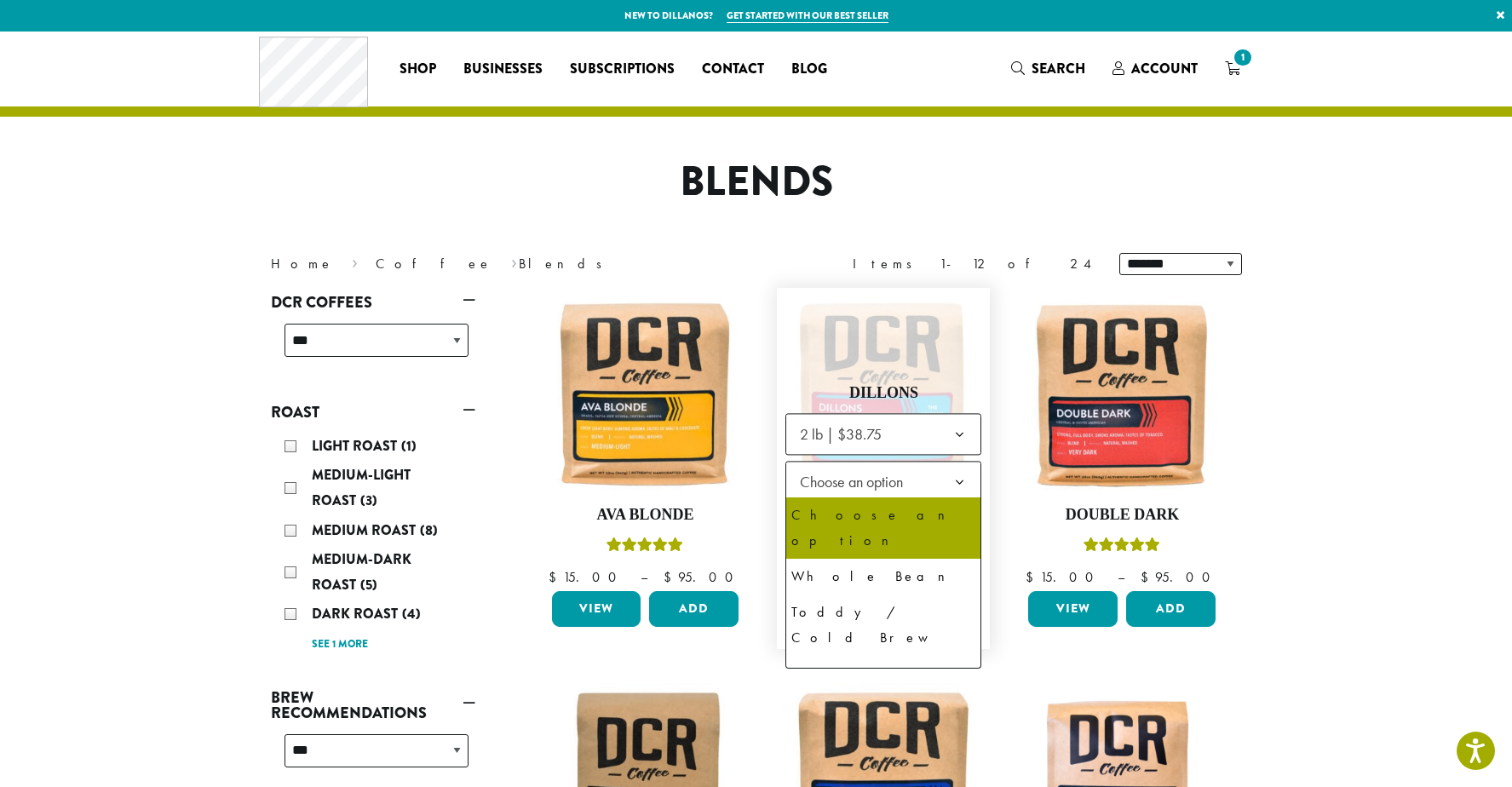
click at [960, 477] on b at bounding box center [959, 482] width 42 height 42
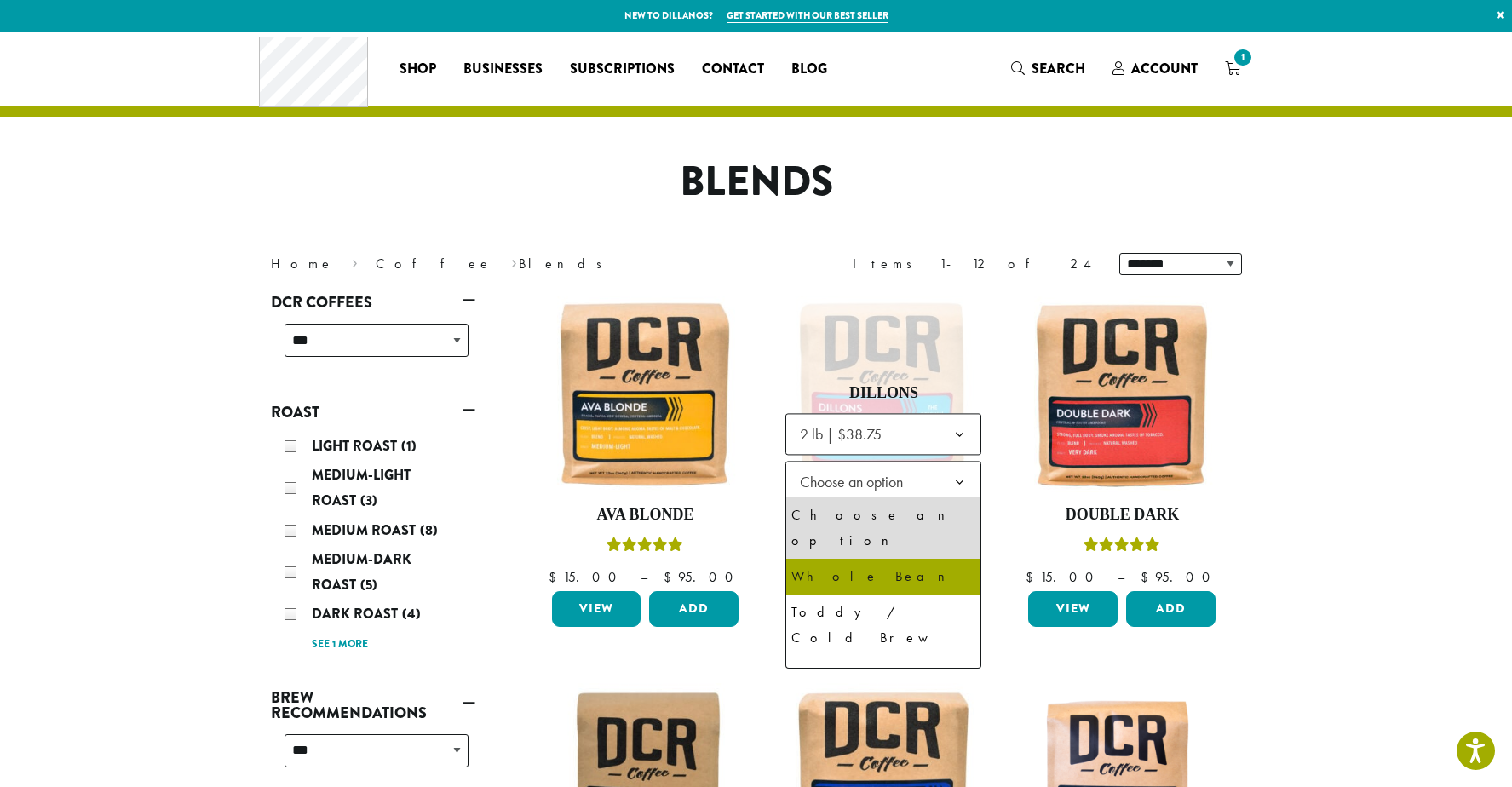
select select "**********"
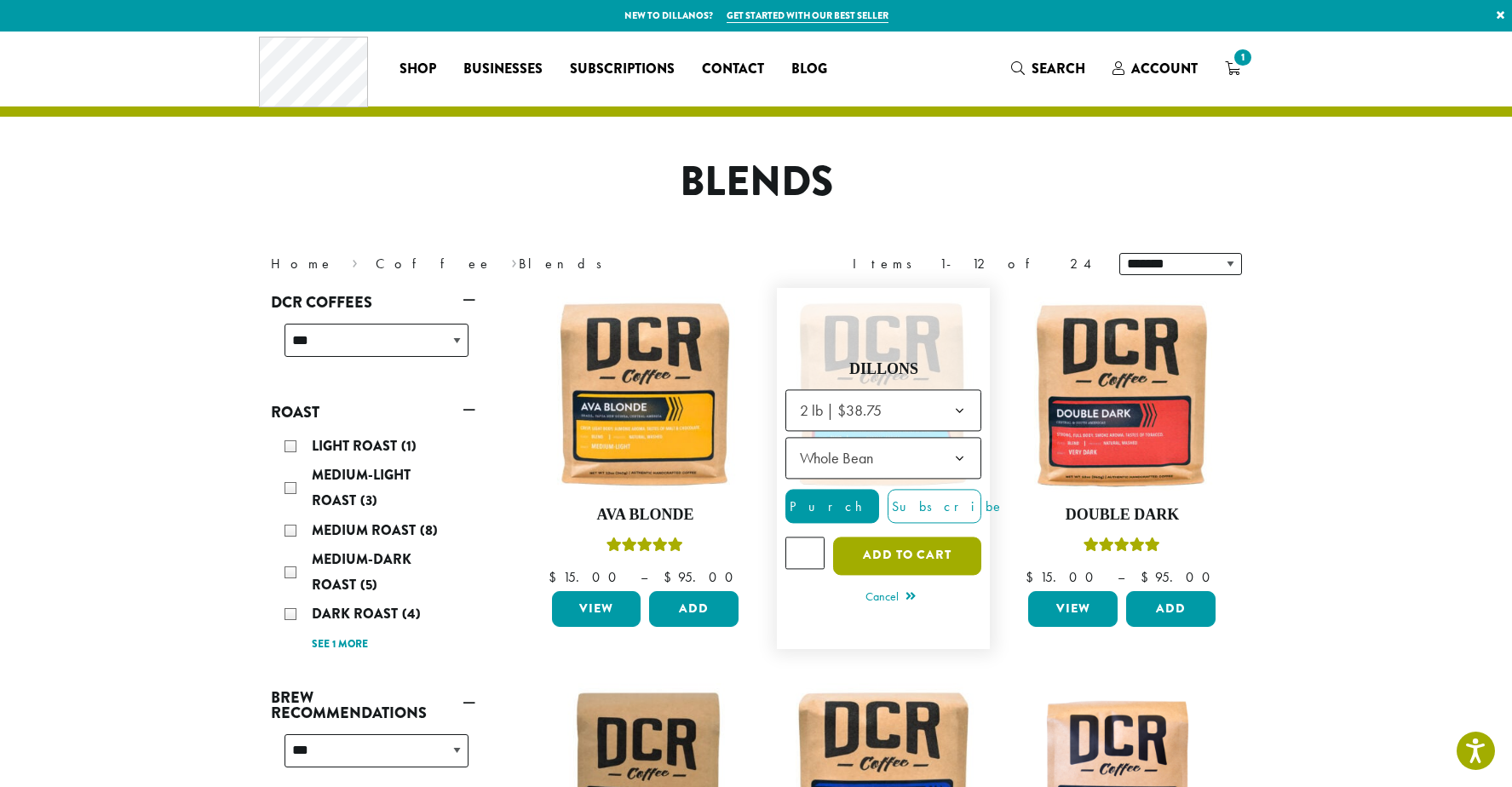
click at [906, 550] on button "Add to cart" at bounding box center [906, 556] width 148 height 38
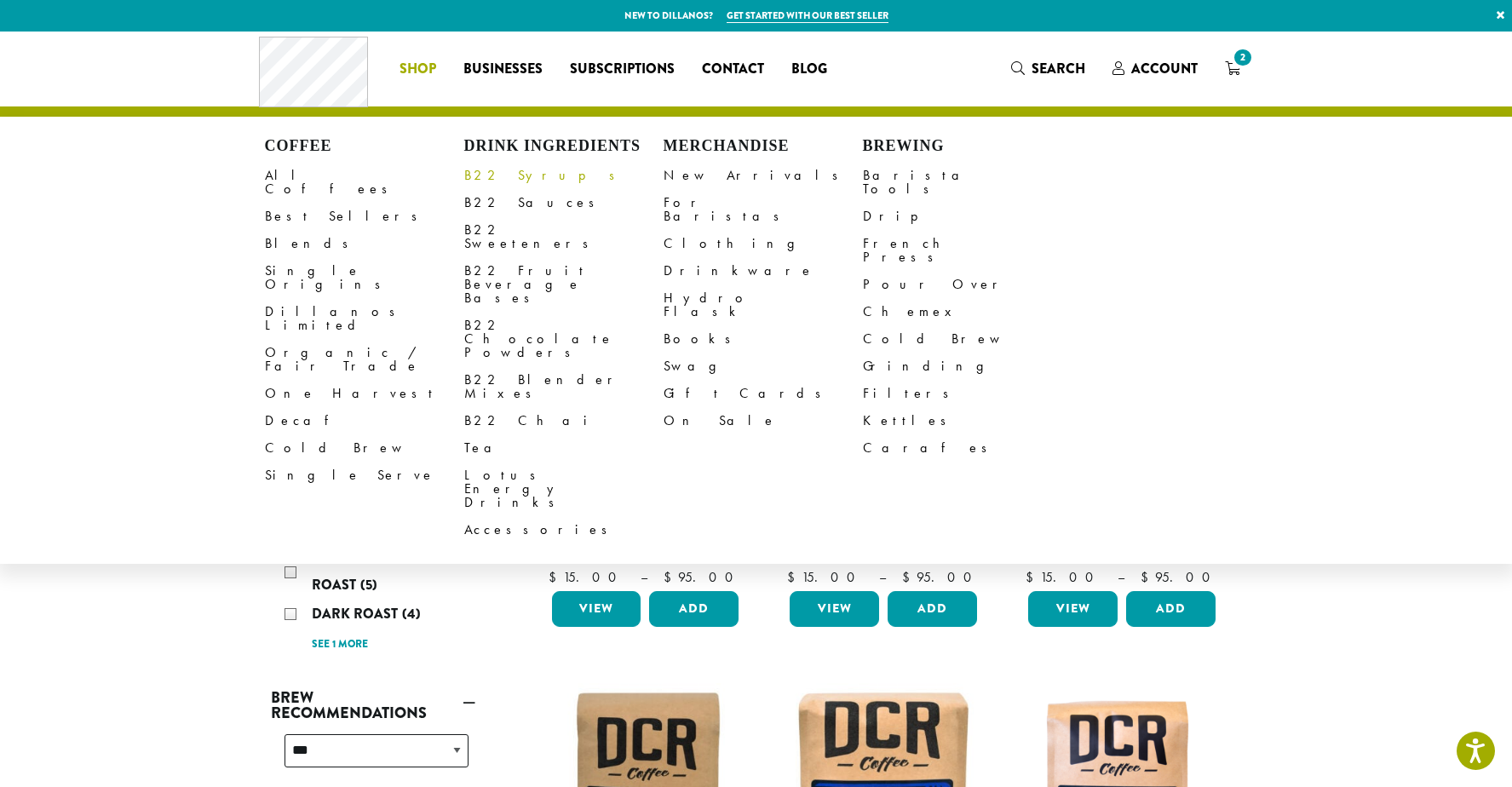
click at [497, 173] on link "B22 Syrups" at bounding box center [564, 175] width 199 height 27
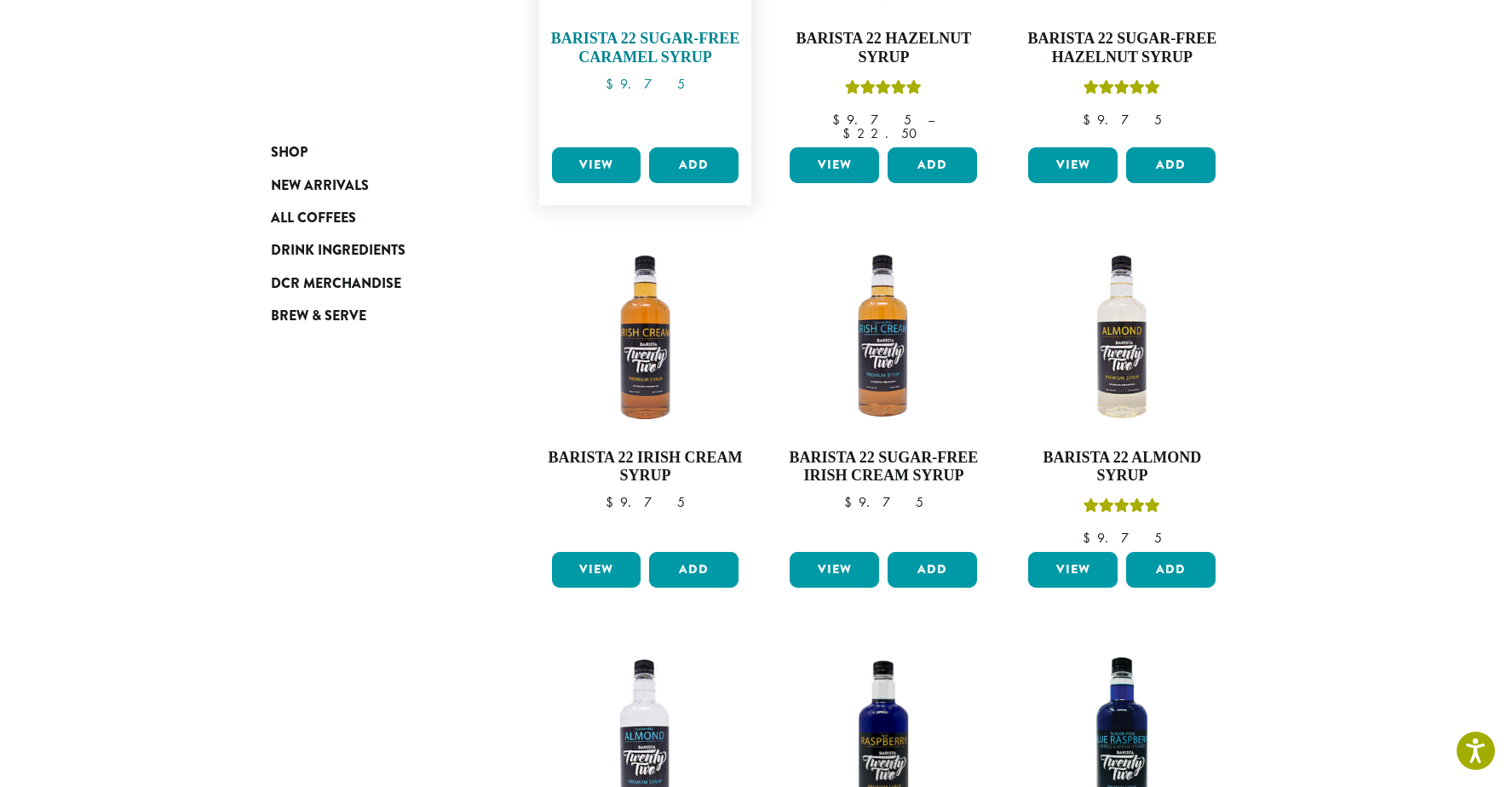
scroll to position [909, 0]
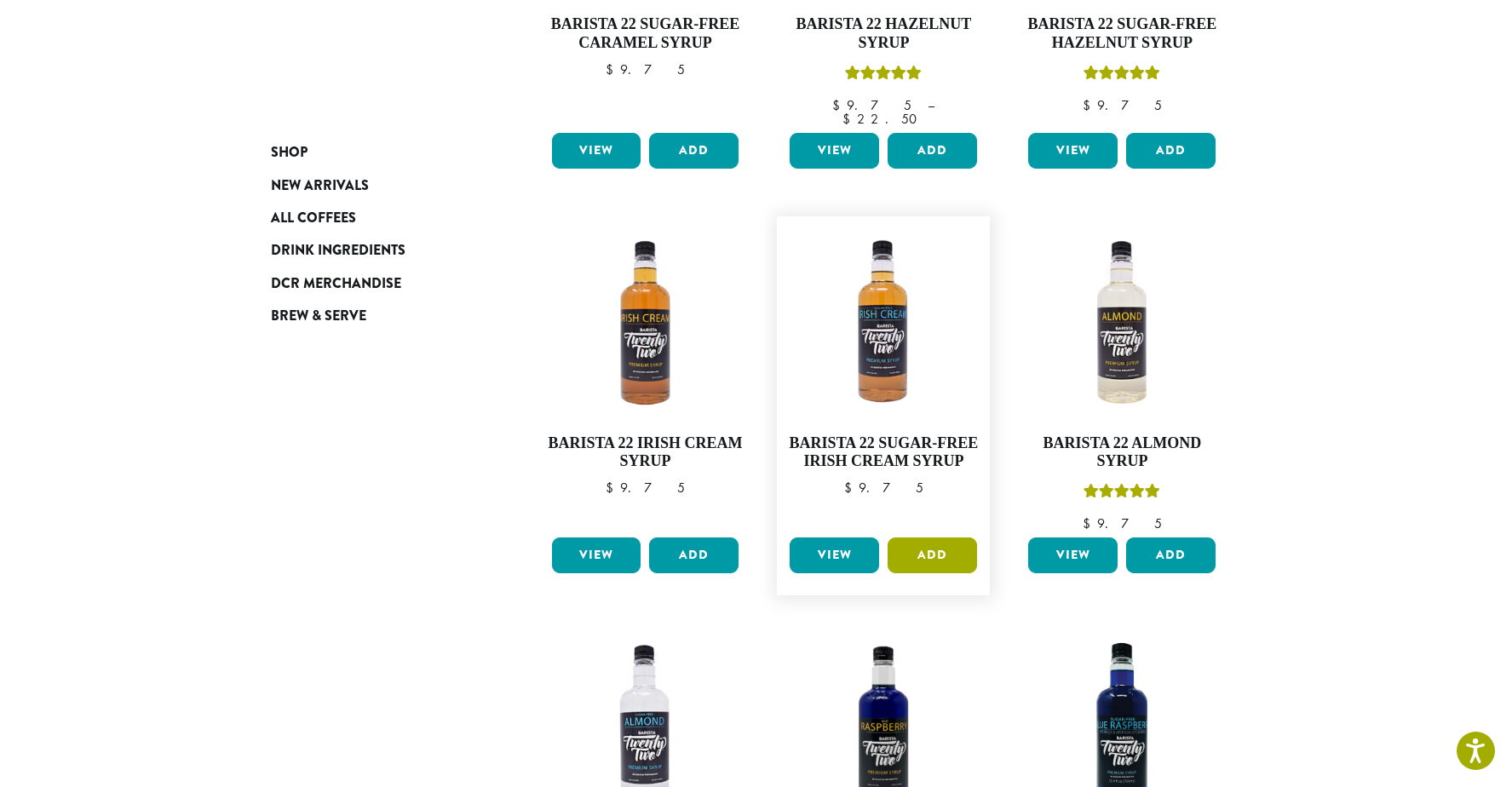
click at [942, 537] on button "Add" at bounding box center [932, 555] width 89 height 35
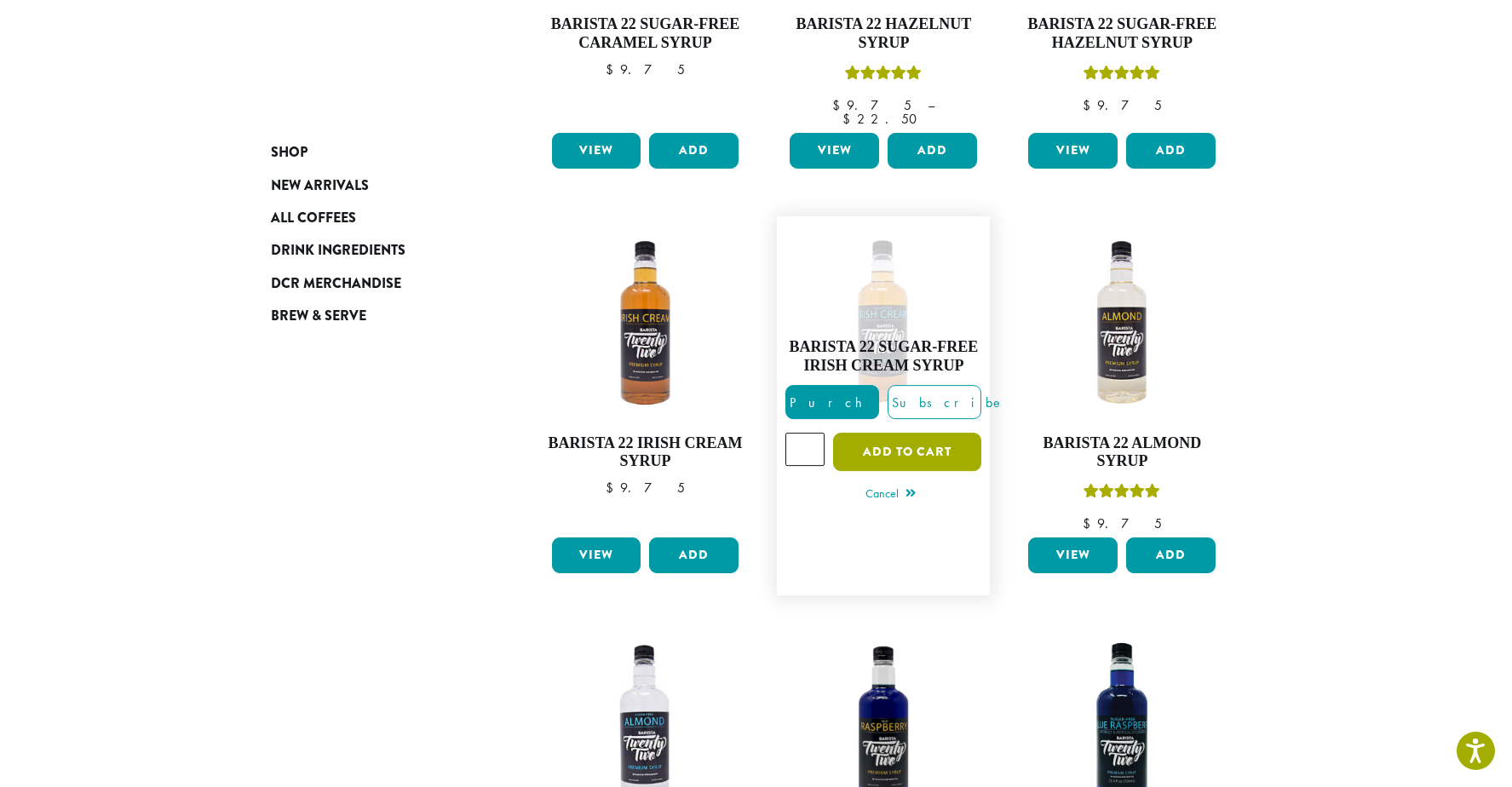
click at [908, 433] on button "Add to cart" at bounding box center [906, 451] width 148 height 38
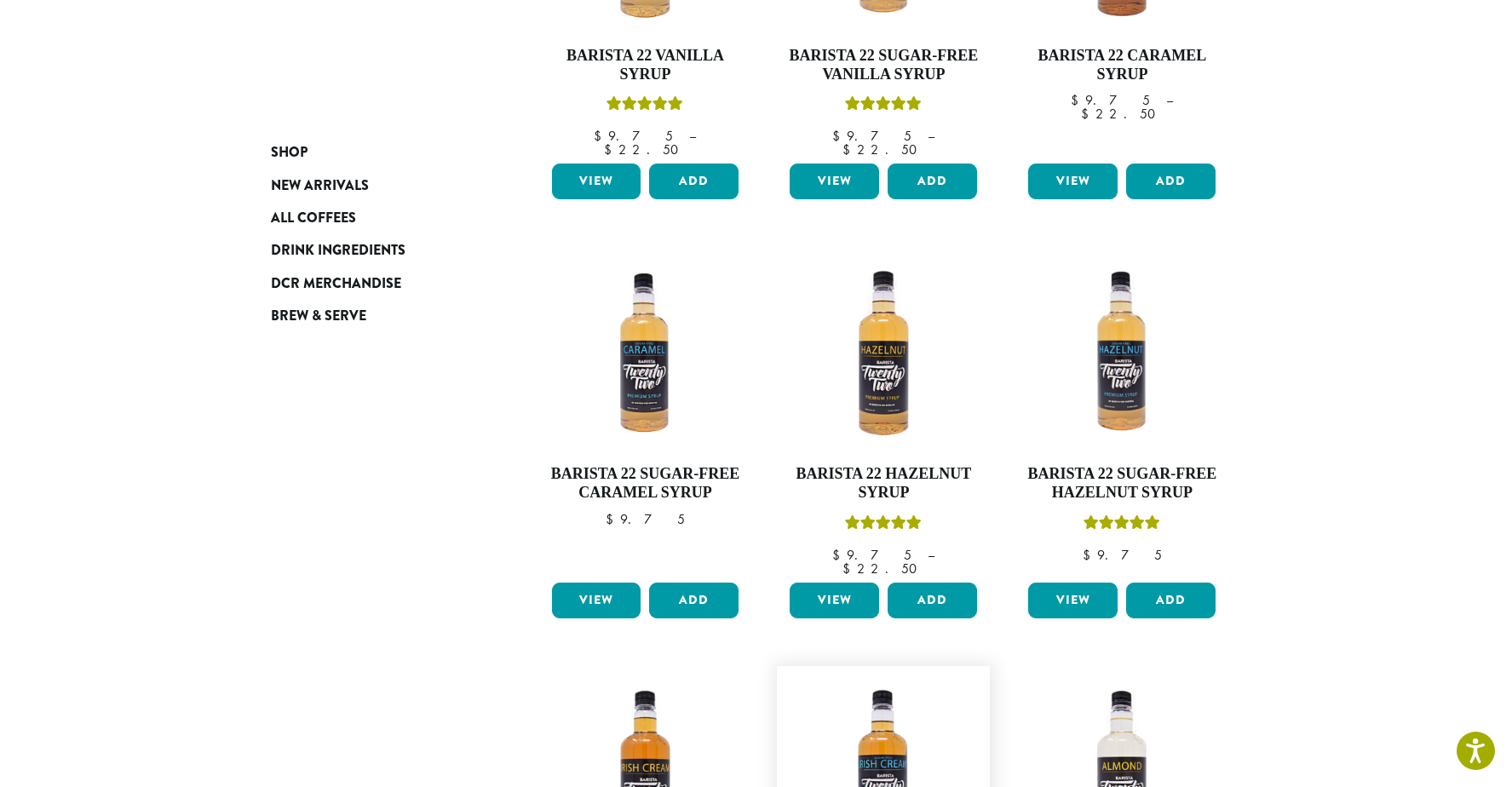
scroll to position [454, 0]
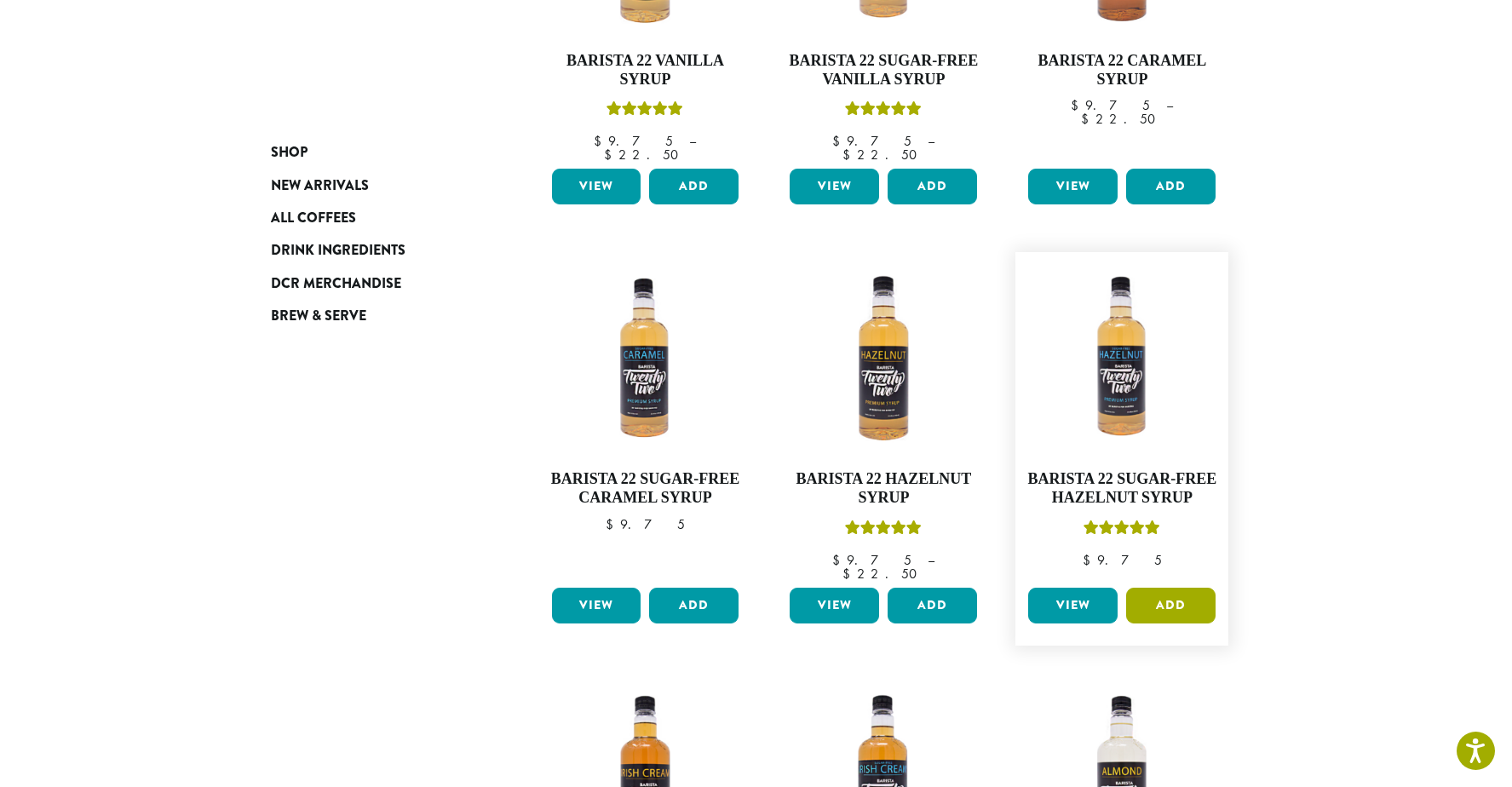
click at [1175, 587] on button "Add" at bounding box center [1171, 605] width 89 height 35
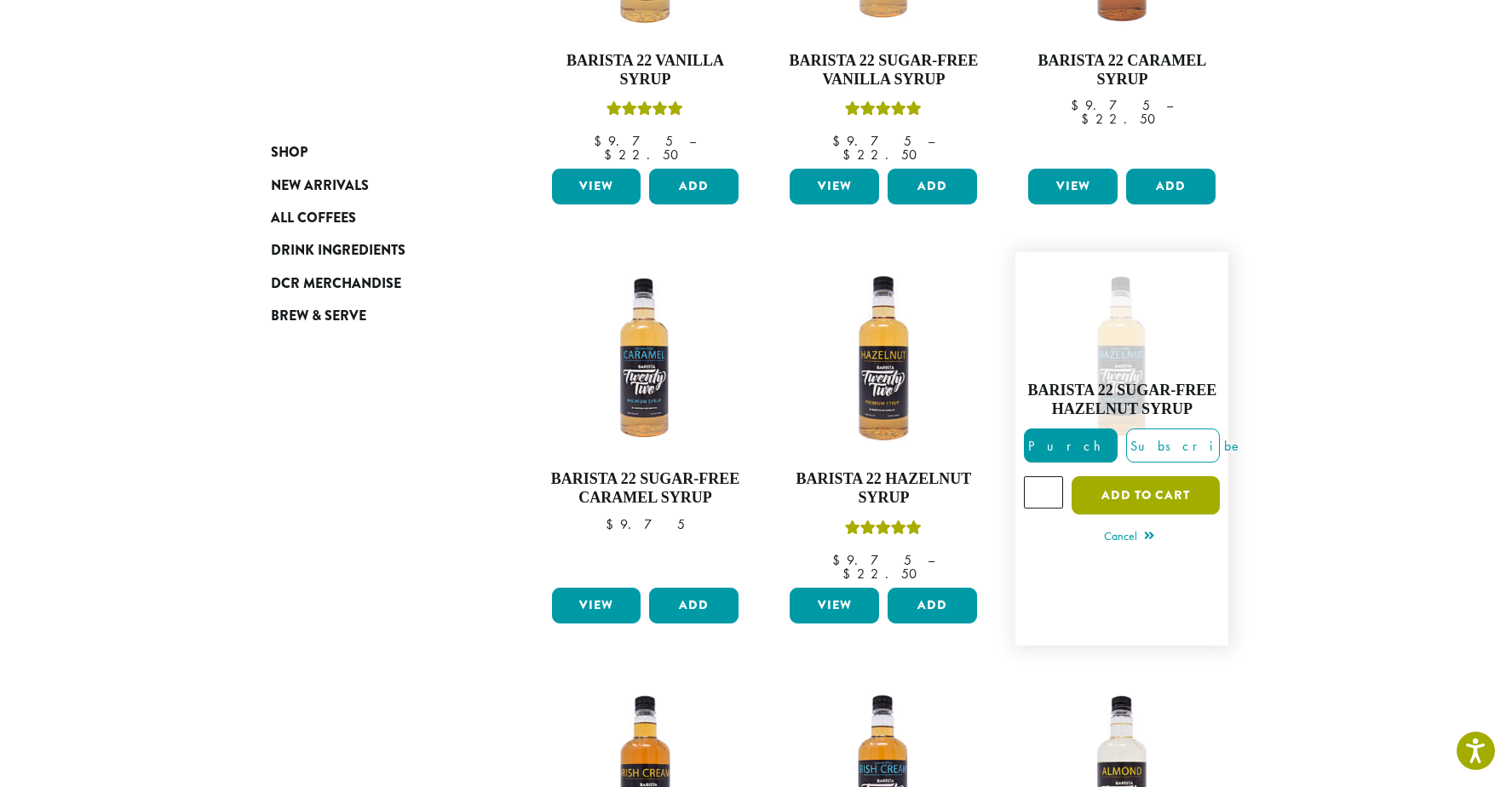
click at [1152, 476] on button "Add to cart" at bounding box center [1145, 495] width 148 height 38
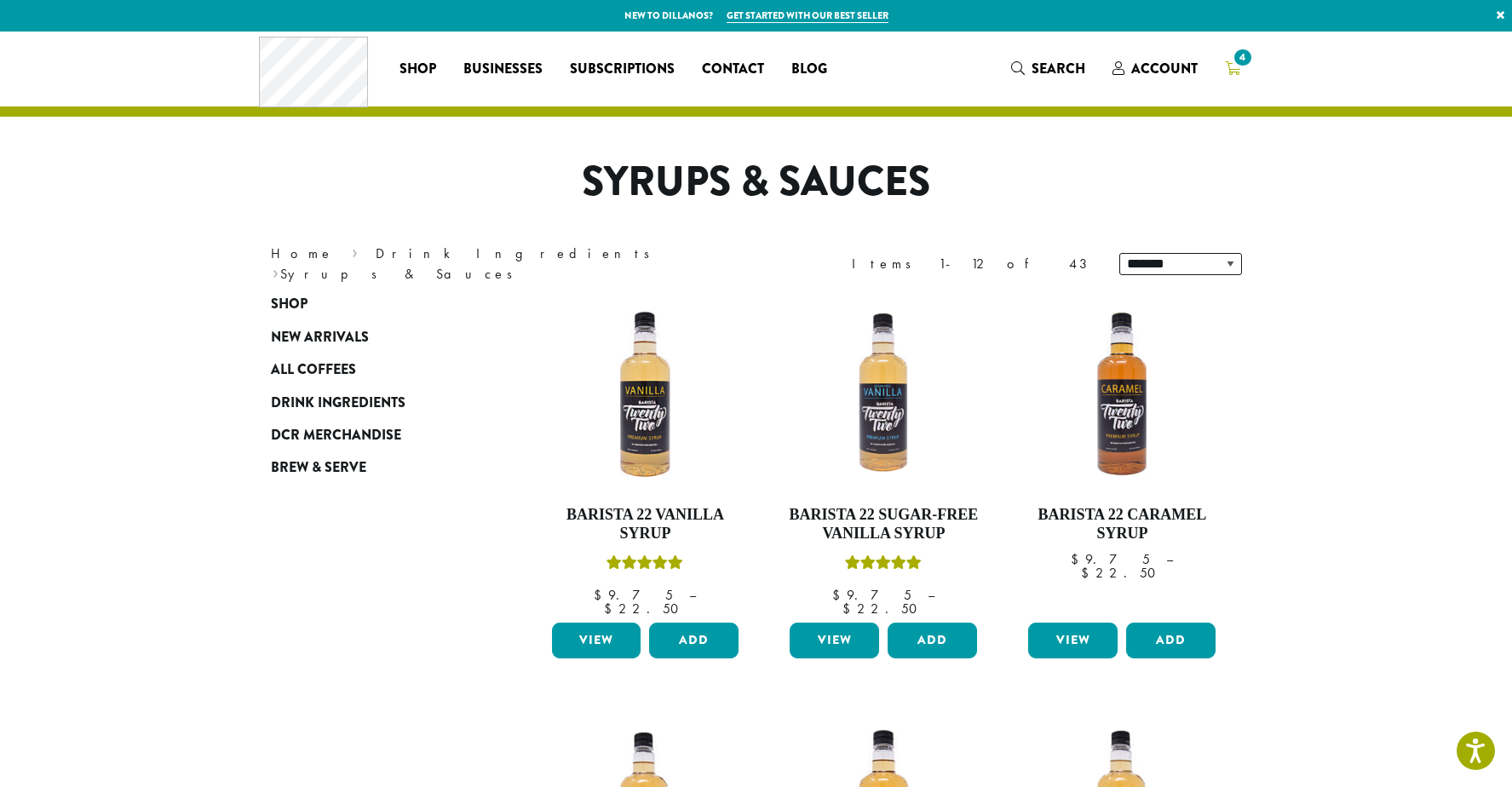
click at [1234, 62] on span "4" at bounding box center [1242, 57] width 23 height 23
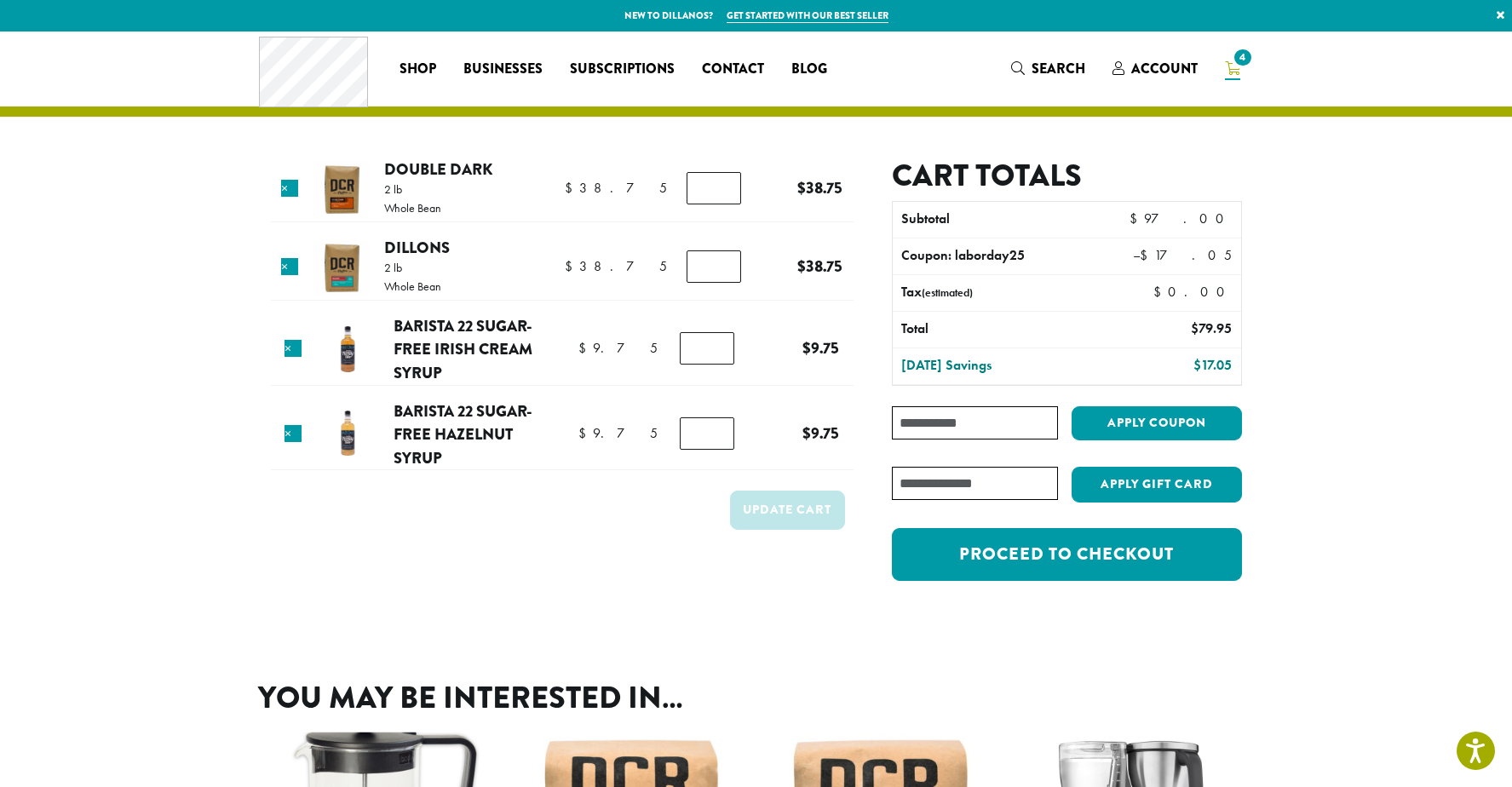
click at [966, 424] on input "Coupon:" at bounding box center [973, 423] width 165 height 34
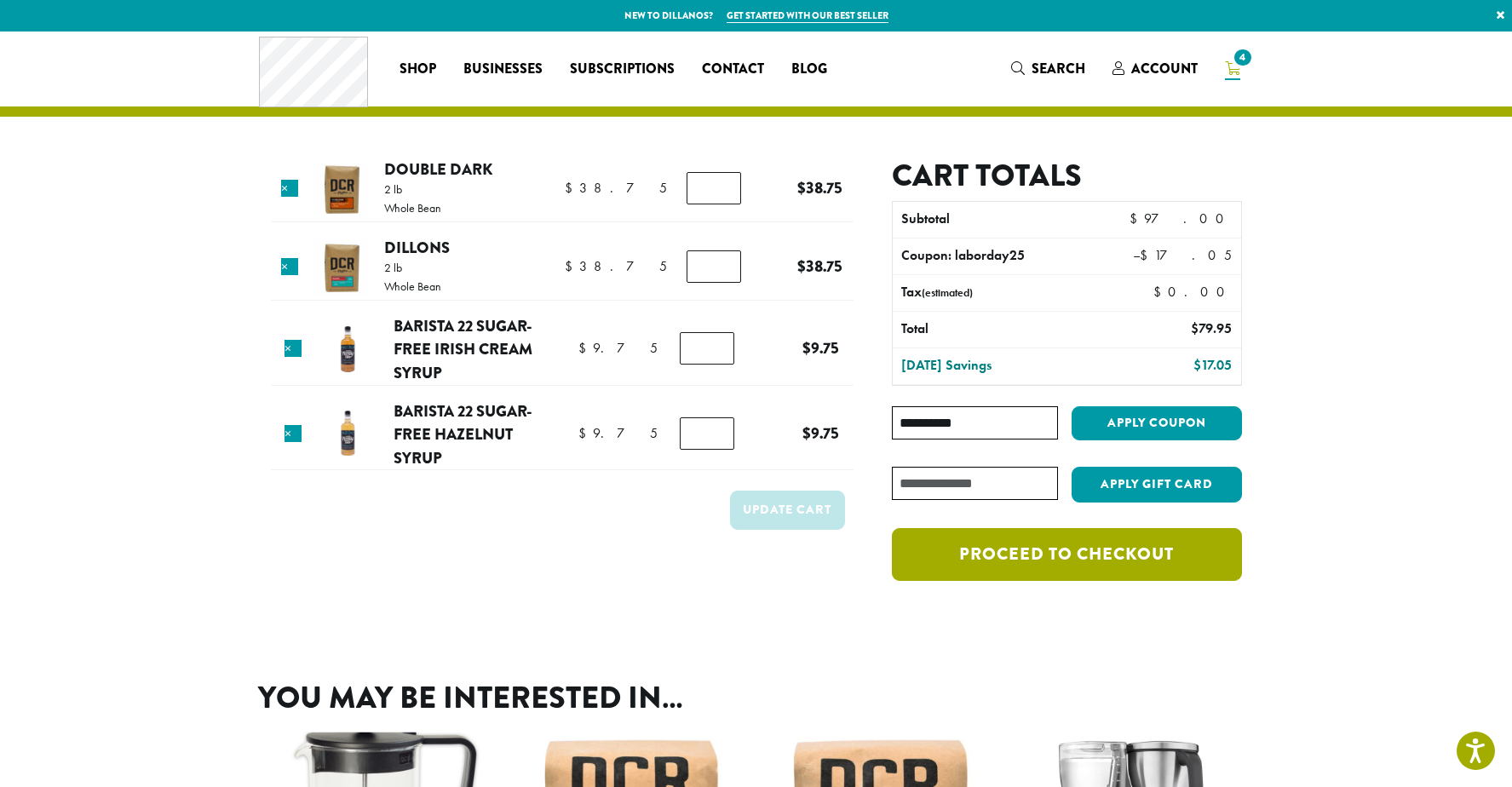
type input "**********"
click at [1116, 550] on link "Proceed to checkout" at bounding box center [1065, 554] width 350 height 53
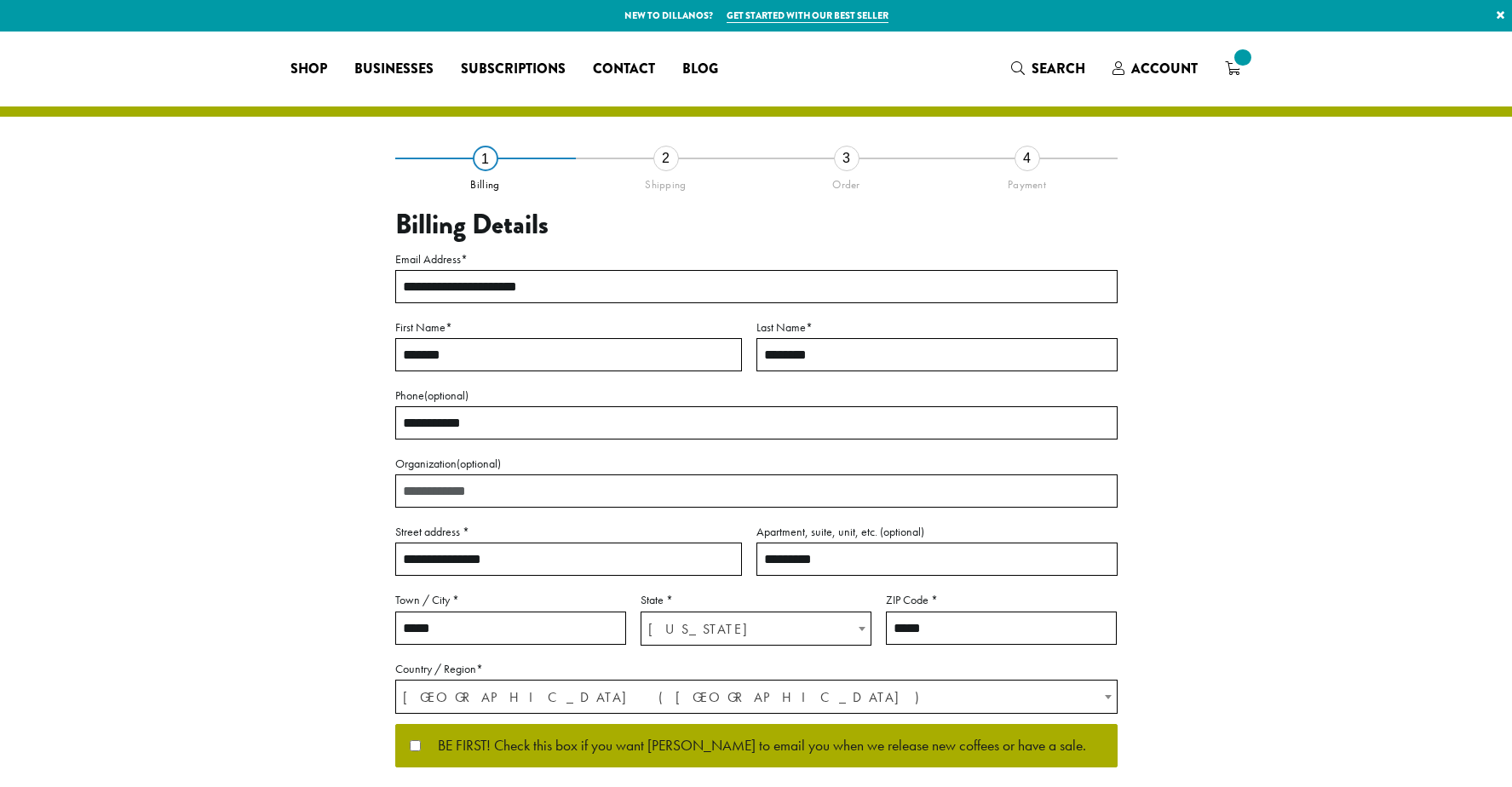
select select "**"
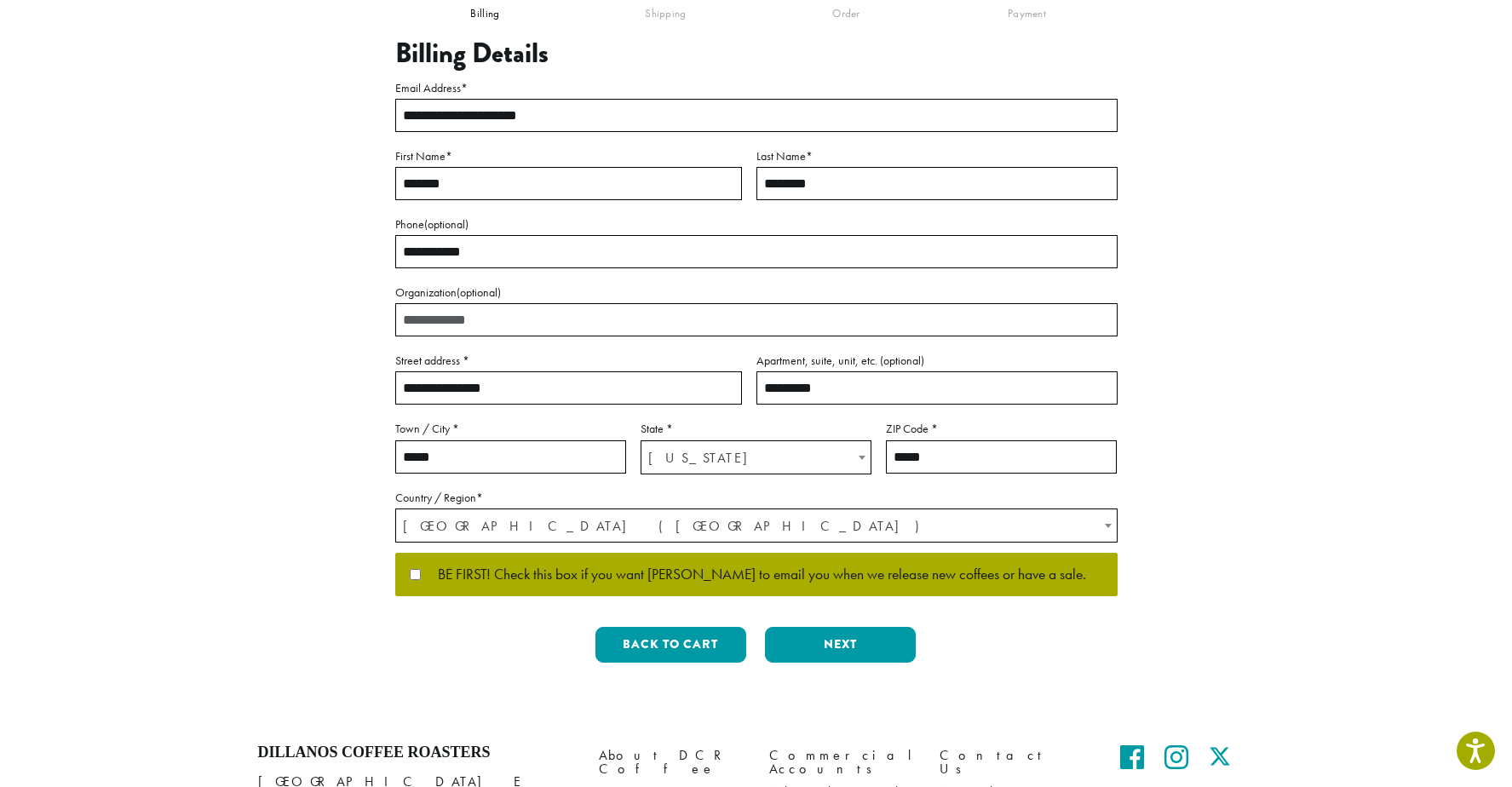
scroll to position [228, 0]
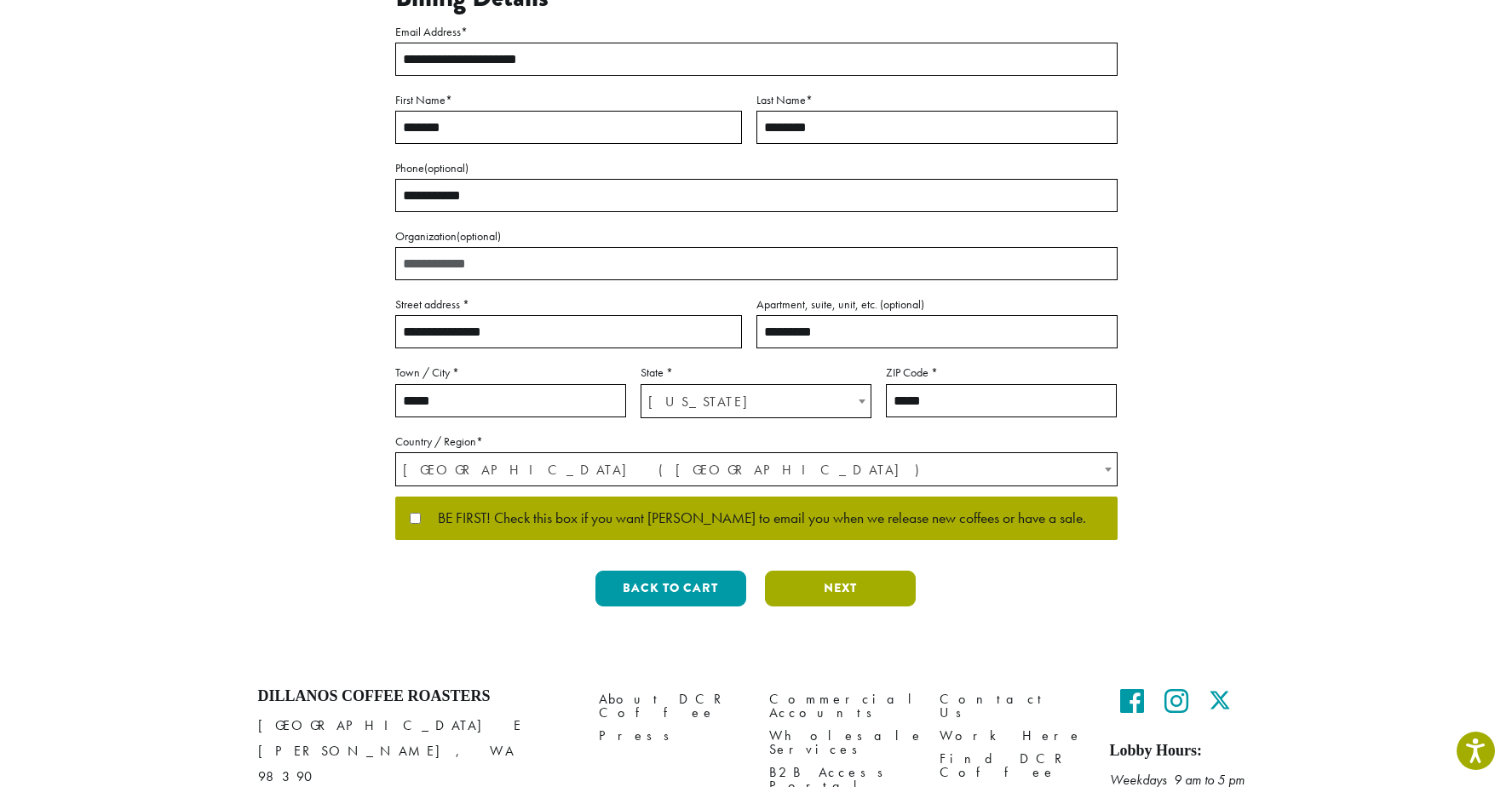
click at [848, 587] on button "Next" at bounding box center [840, 588] width 151 height 35
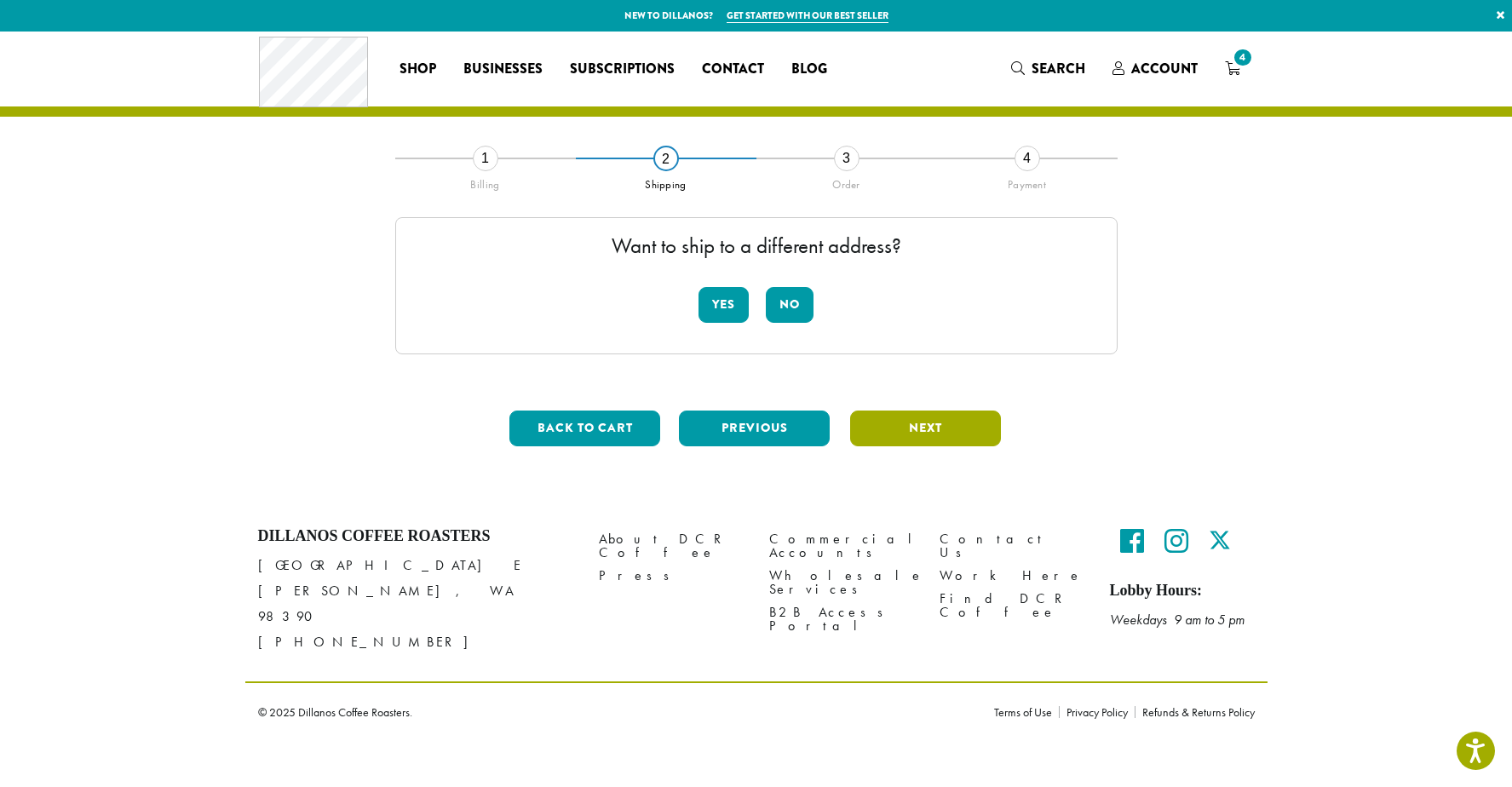
scroll to position [0, 0]
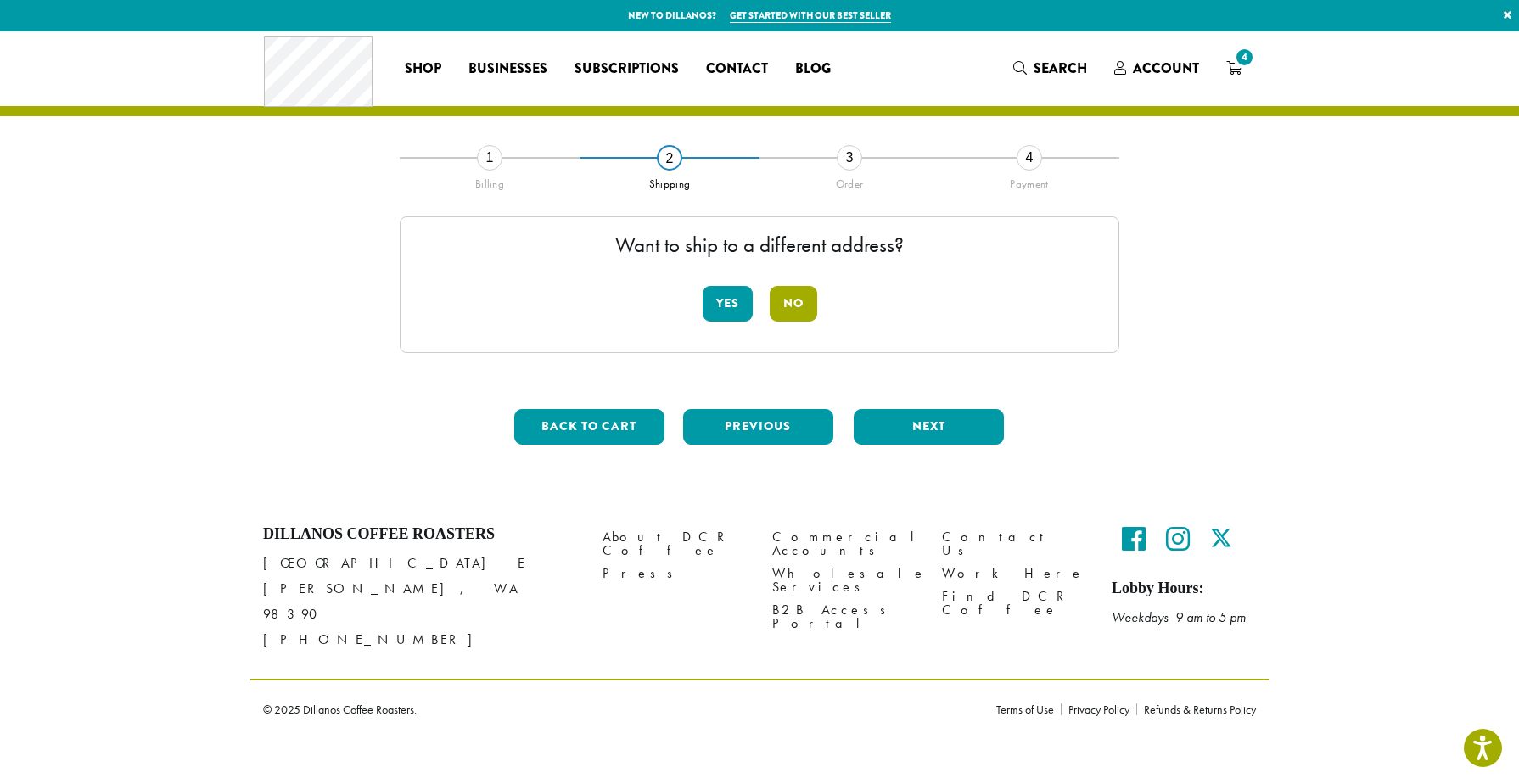
click at [795, 306] on button "No" at bounding box center [793, 304] width 47 height 35
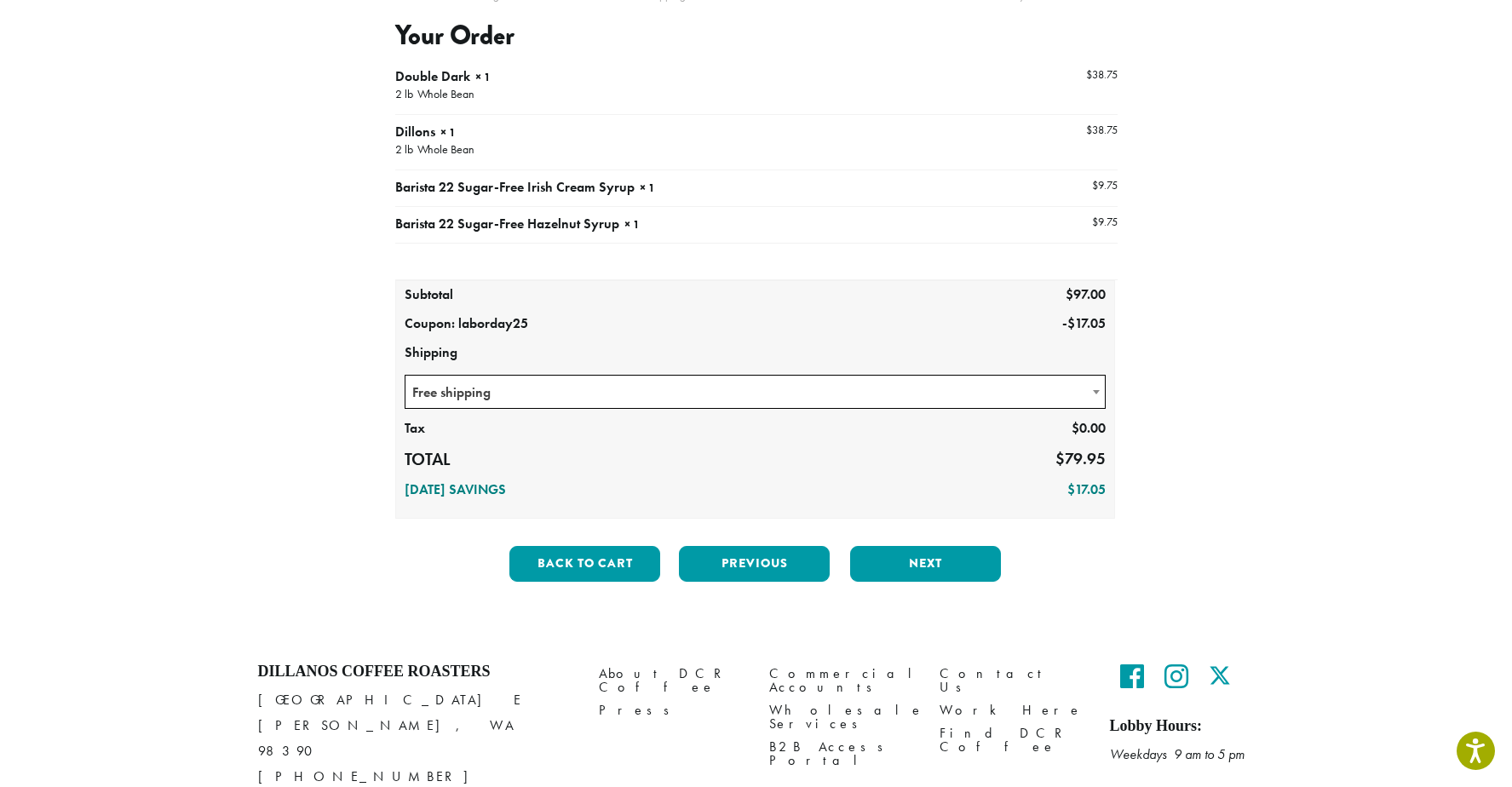
scroll to position [228, 0]
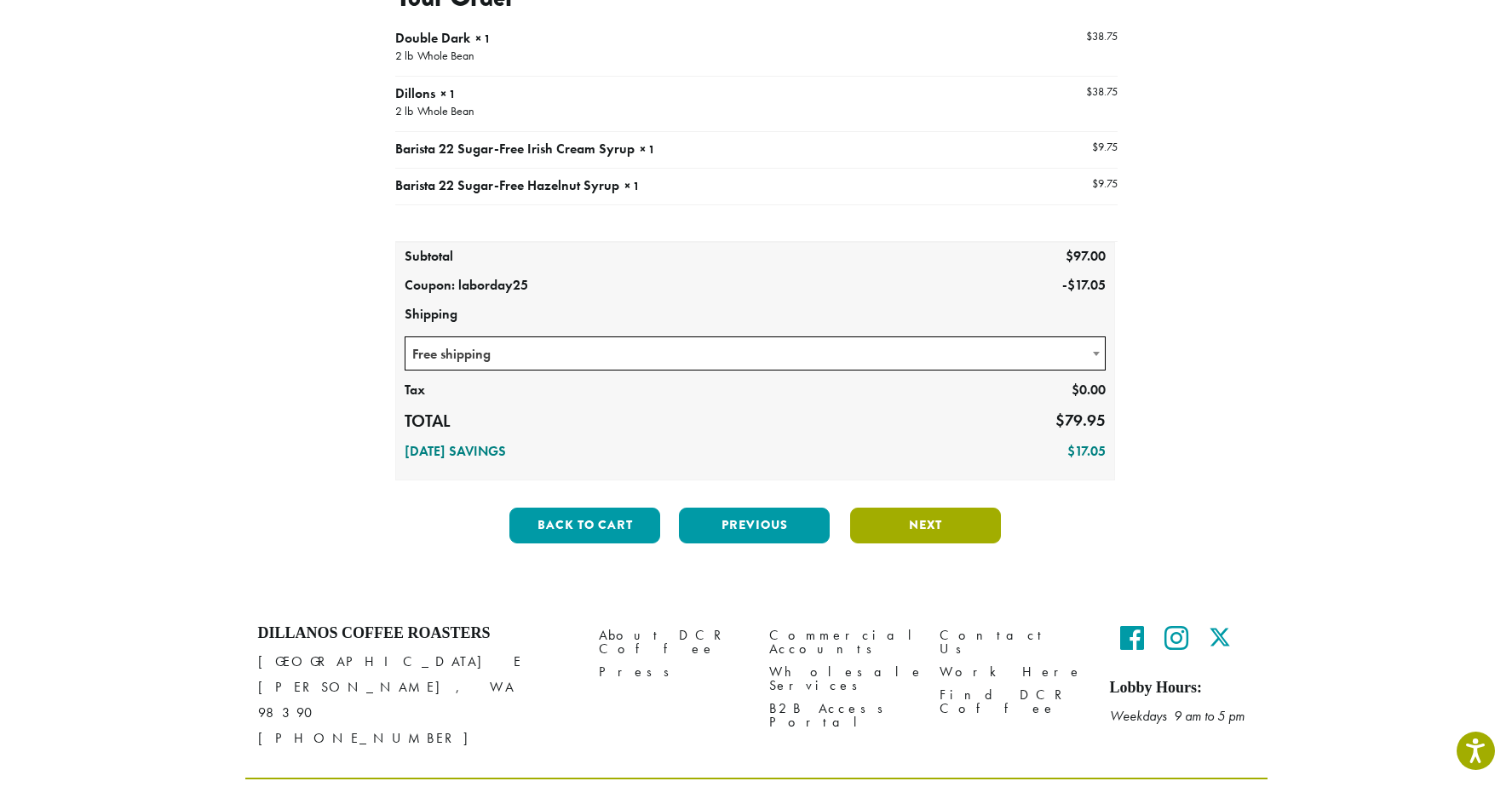
click at [919, 533] on button "Next" at bounding box center [926, 525] width 151 height 35
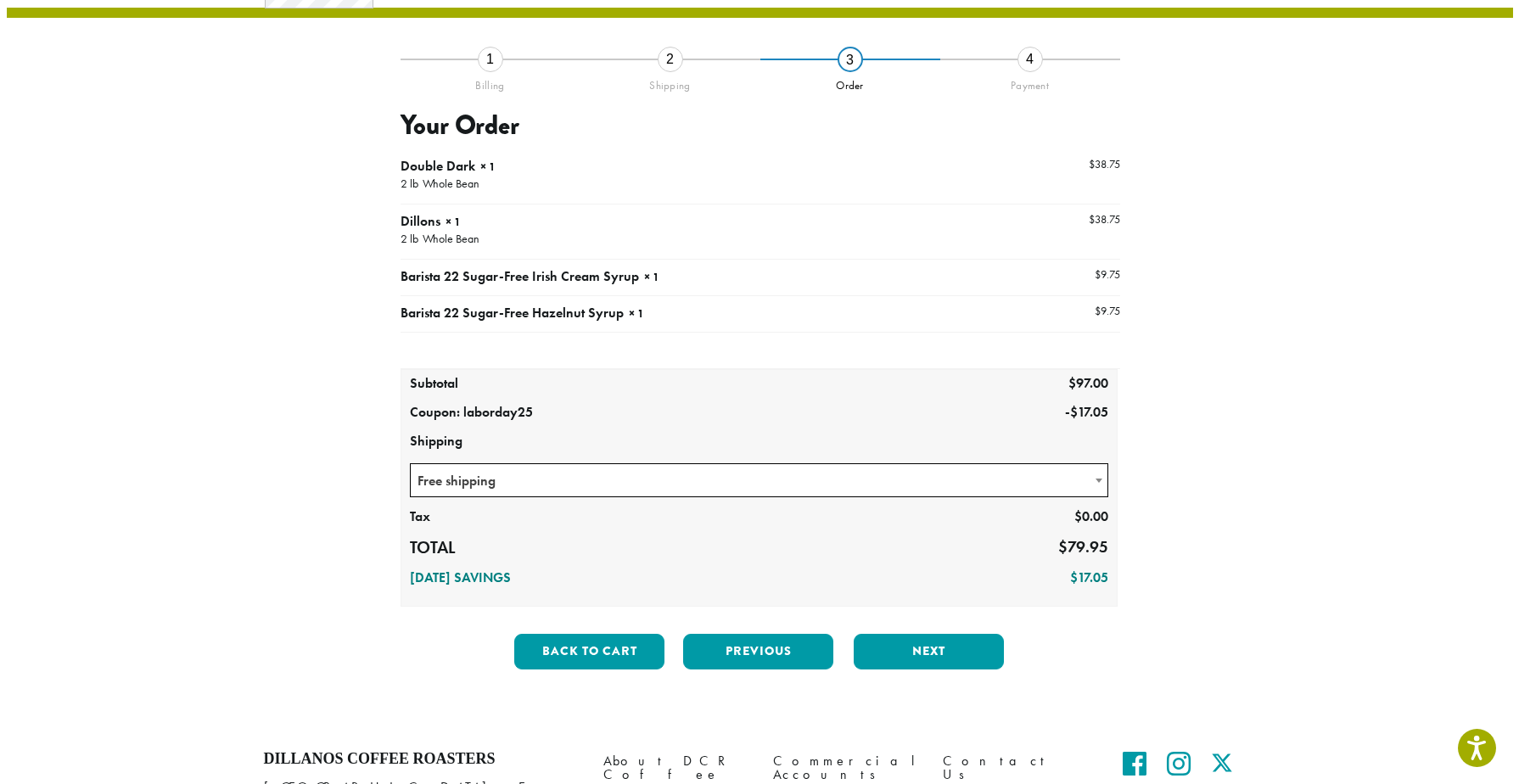
scroll to position [98, 0]
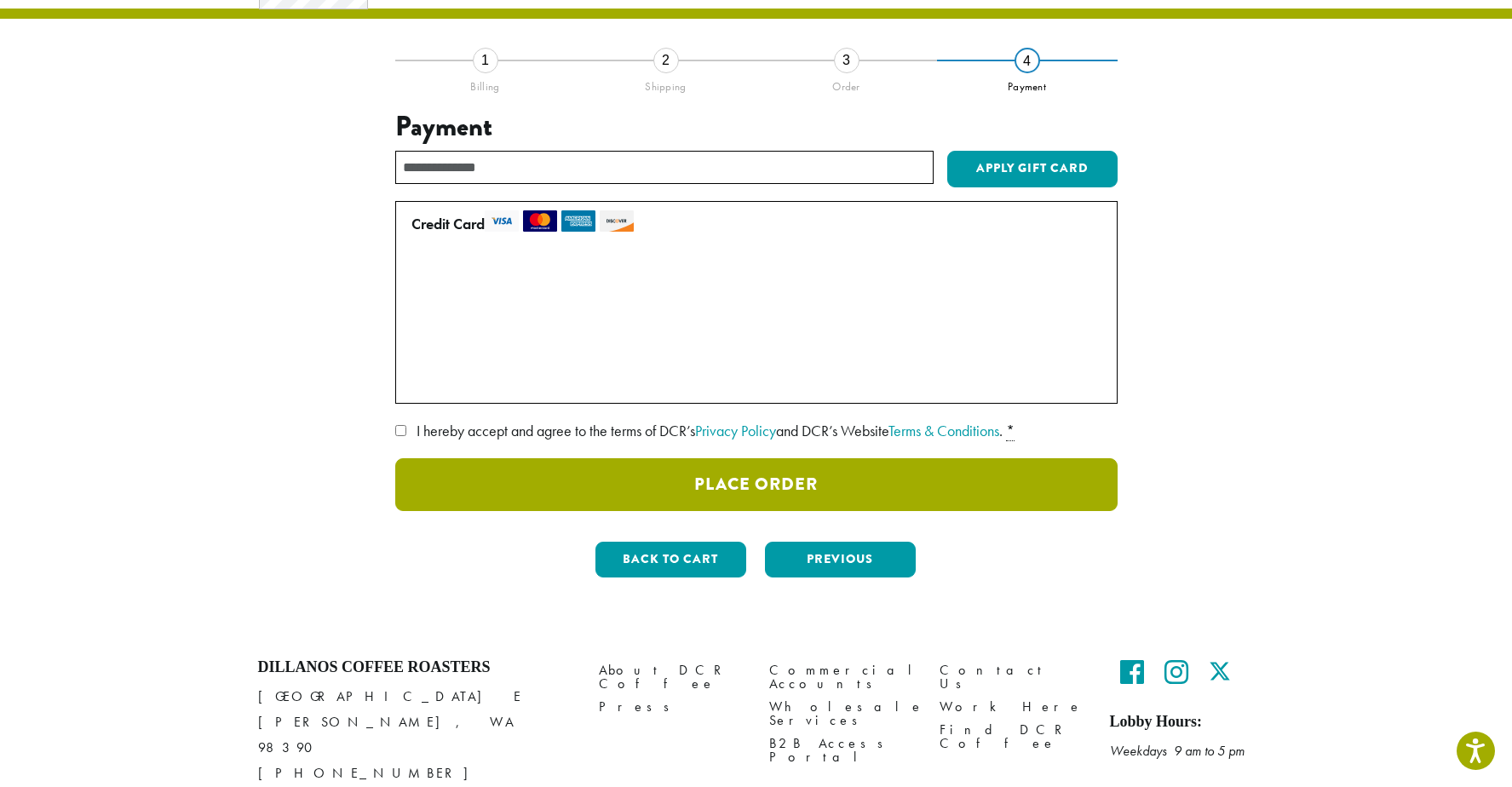
click at [760, 490] on button "Place Order" at bounding box center [756, 484] width 722 height 53
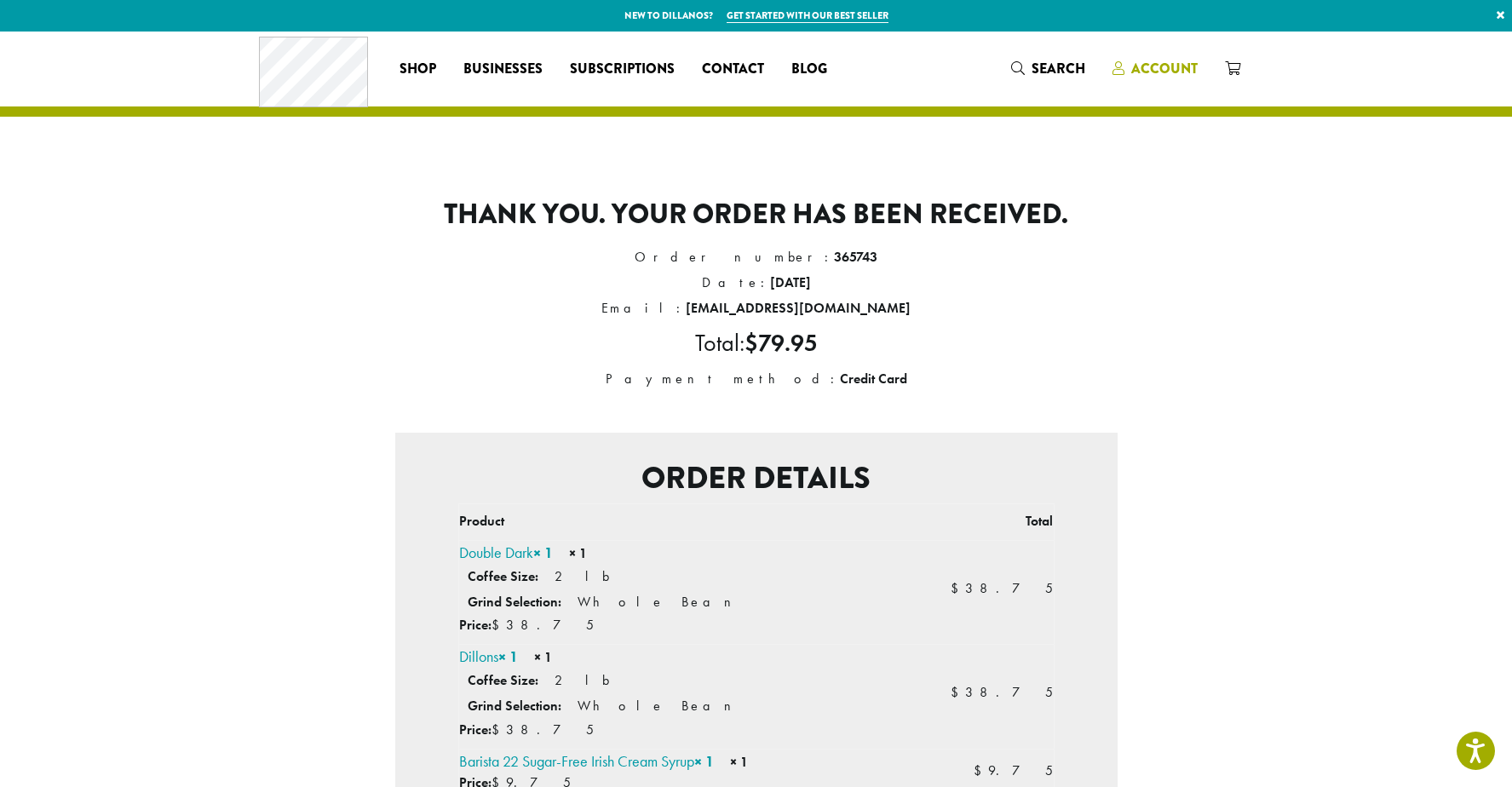
click at [1172, 67] on span "Account" at bounding box center [1163, 68] width 66 height 20
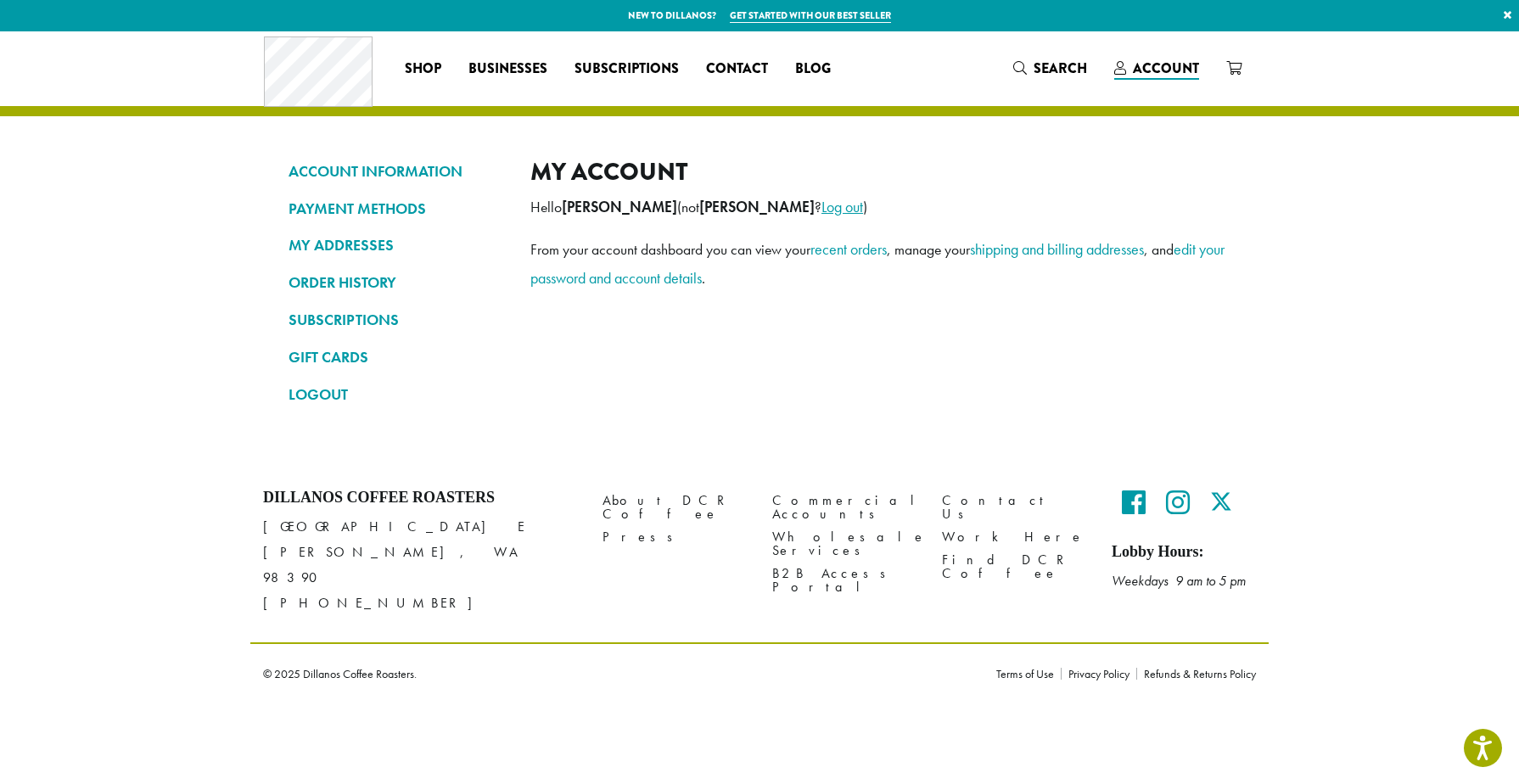
click at [845, 207] on link "Log out" at bounding box center [842, 206] width 42 height 20
